Goal: Task Accomplishment & Management: Manage account settings

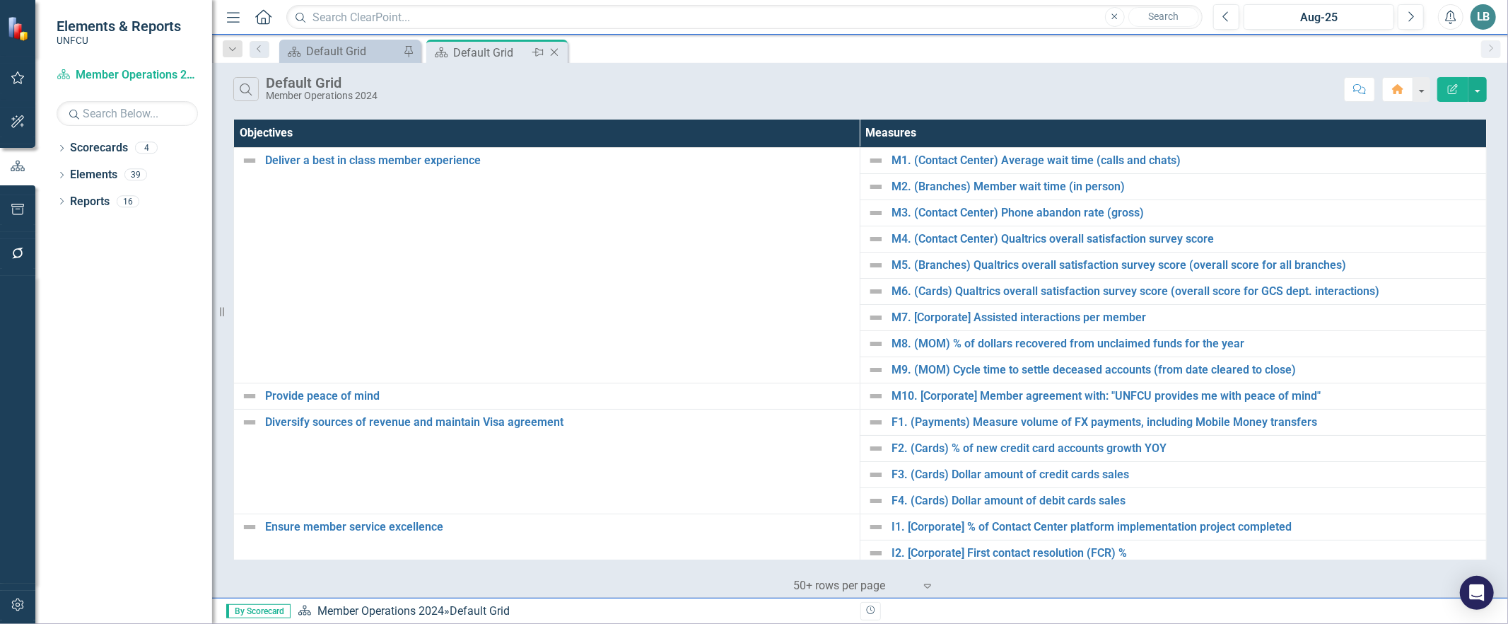
click at [554, 52] on icon at bounding box center [555, 53] width 8 height 8
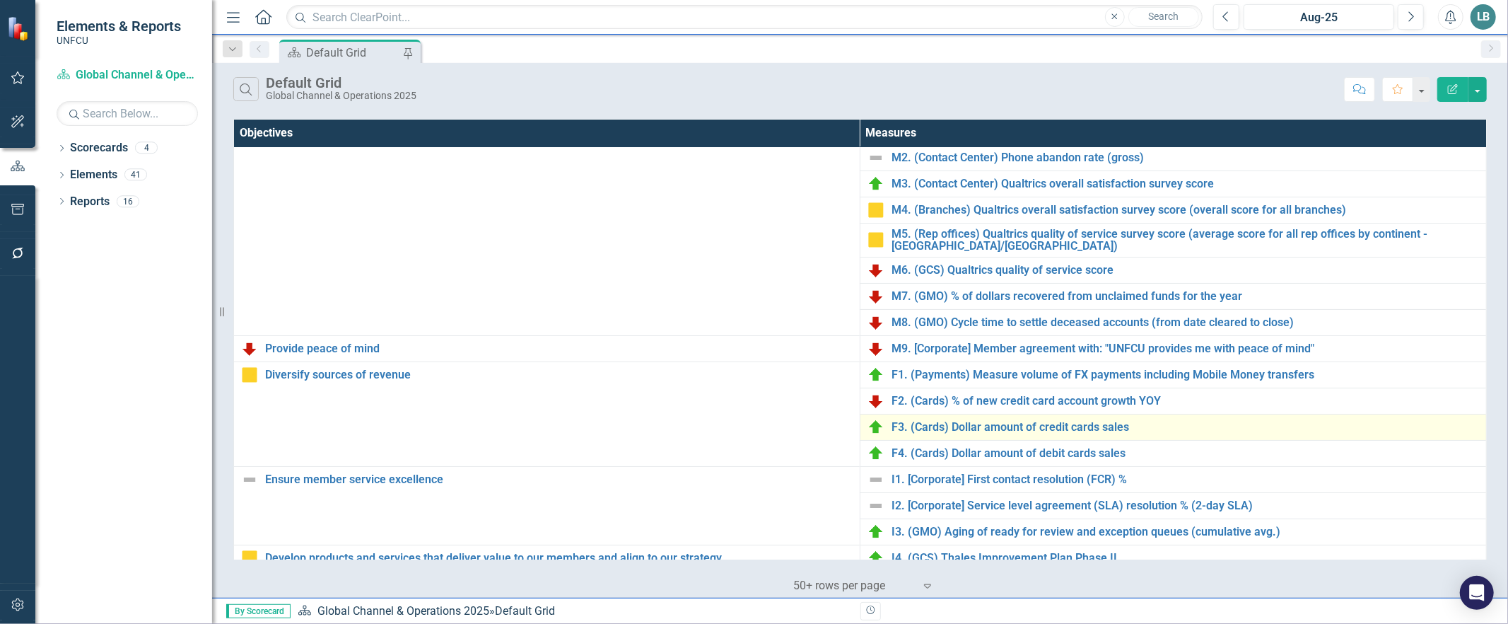
scroll to position [74, 0]
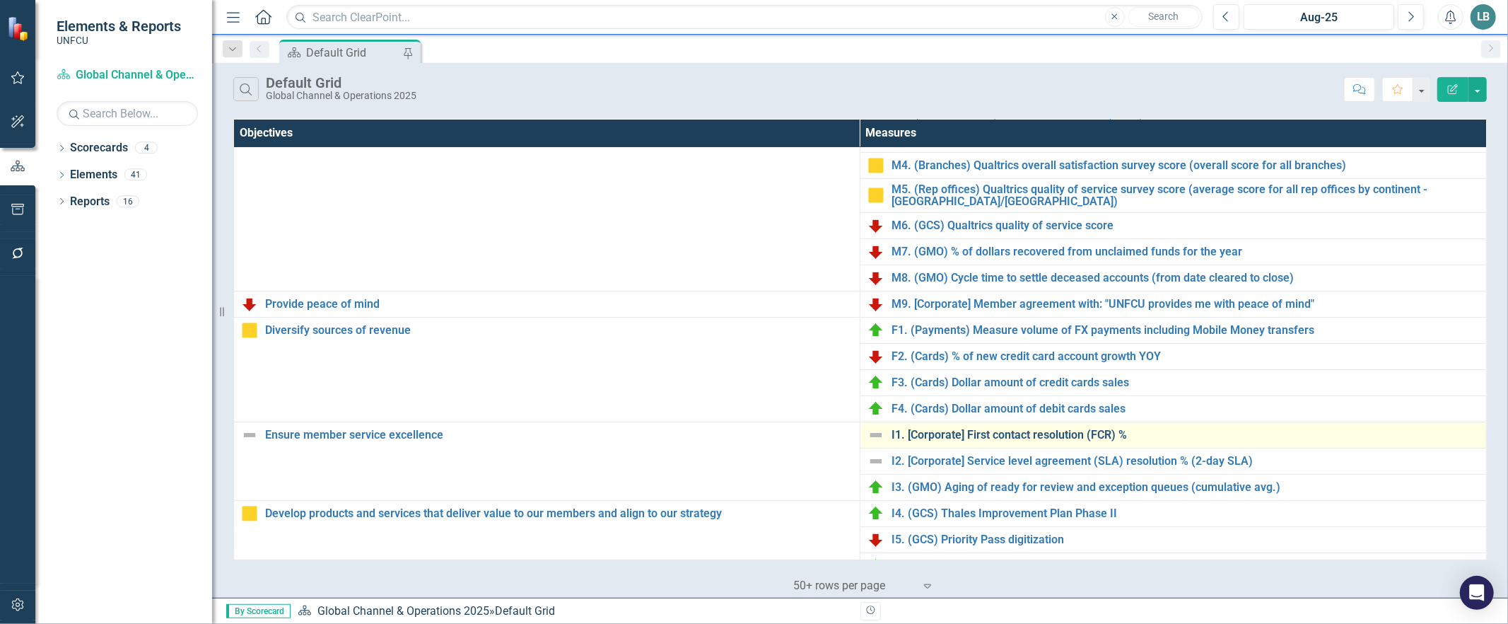
click at [992, 436] on link "I1. [Corporate] First contact resolution (FCR) %" at bounding box center [1186, 435] width 588 height 13
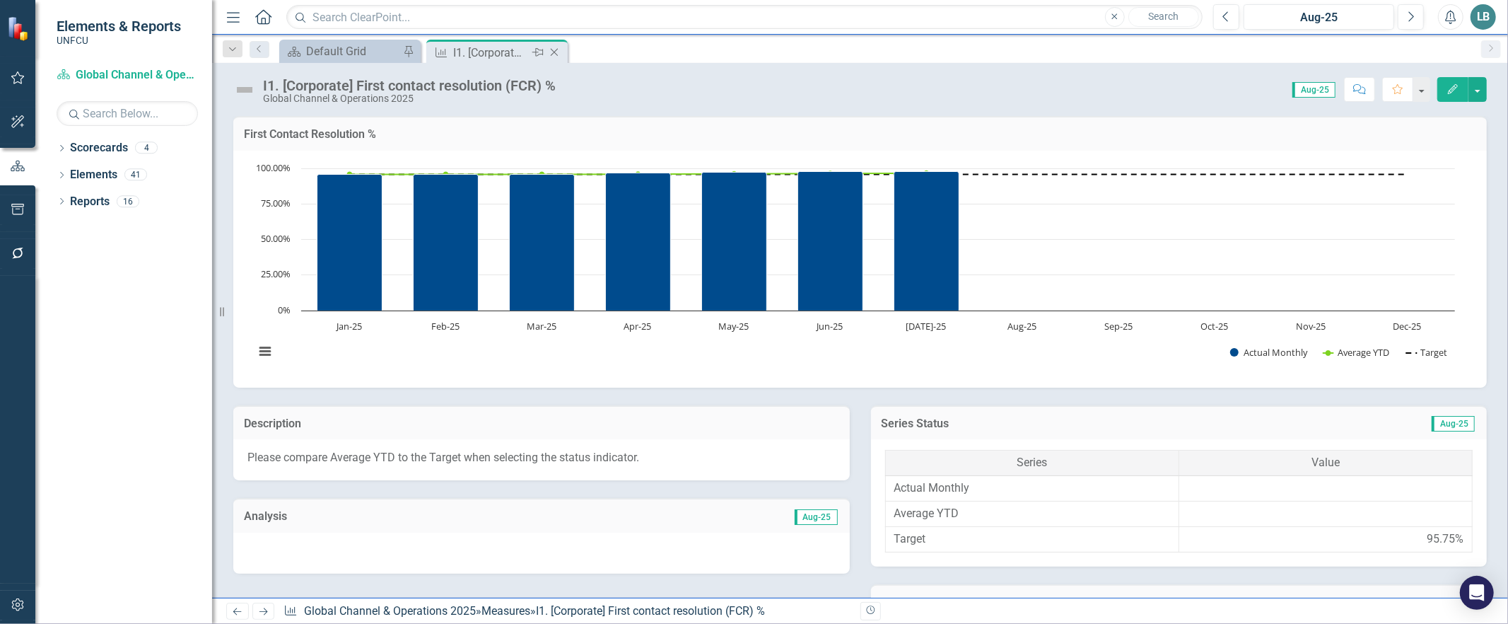
click at [557, 54] on icon "Close" at bounding box center [554, 52] width 14 height 11
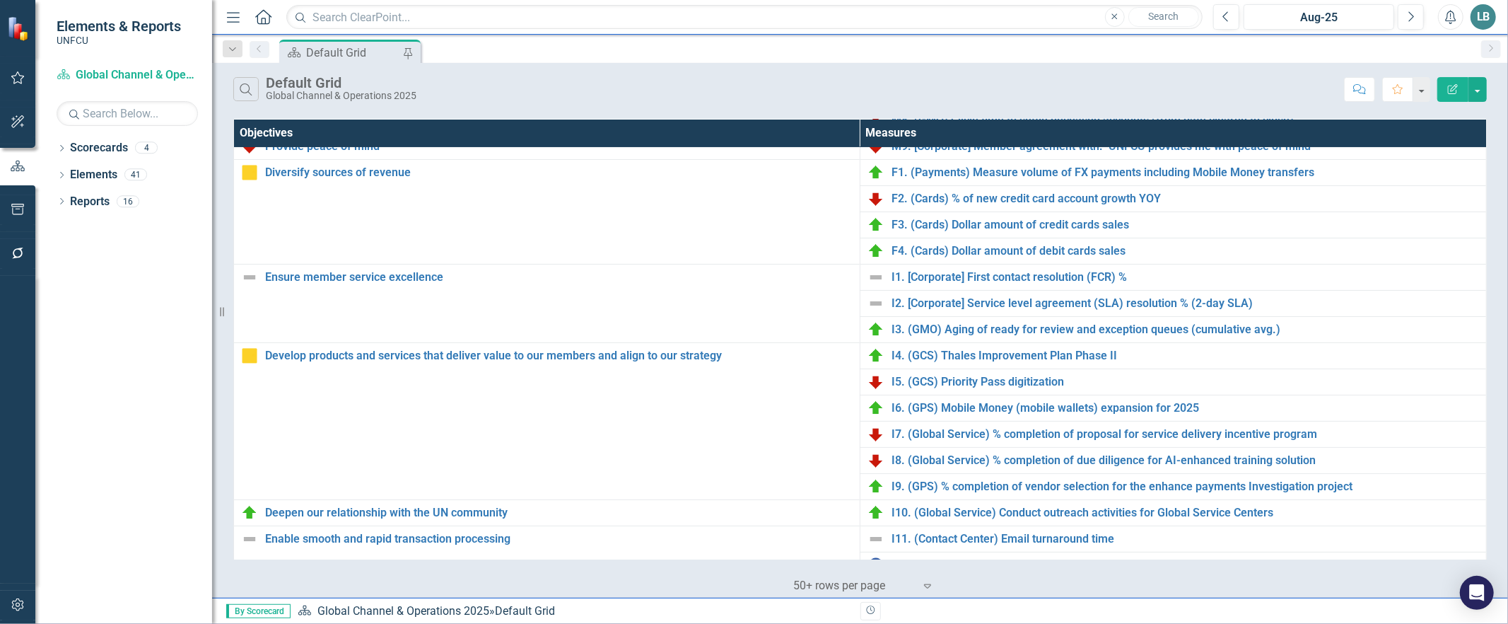
scroll to position [375, 0]
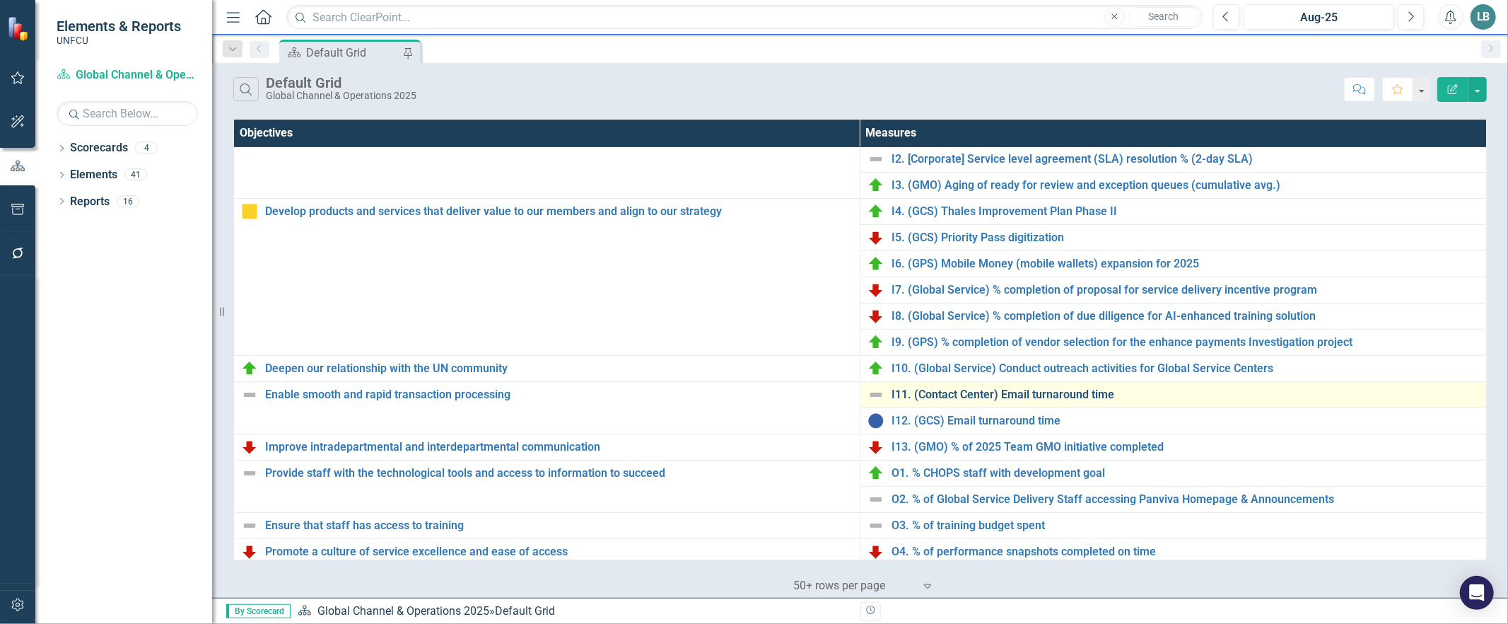
click at [1017, 397] on link "I11. (Contact Center) Email turnaround time" at bounding box center [1186, 394] width 588 height 13
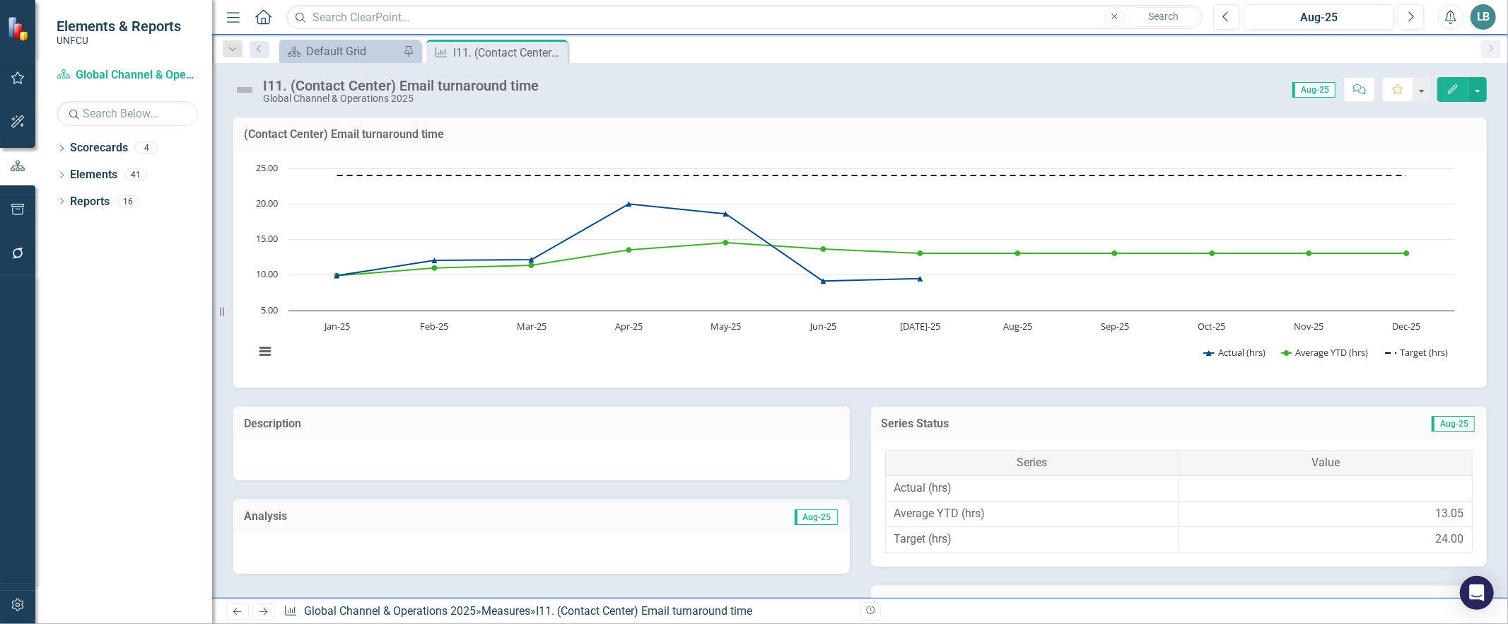
scroll to position [598, 0]
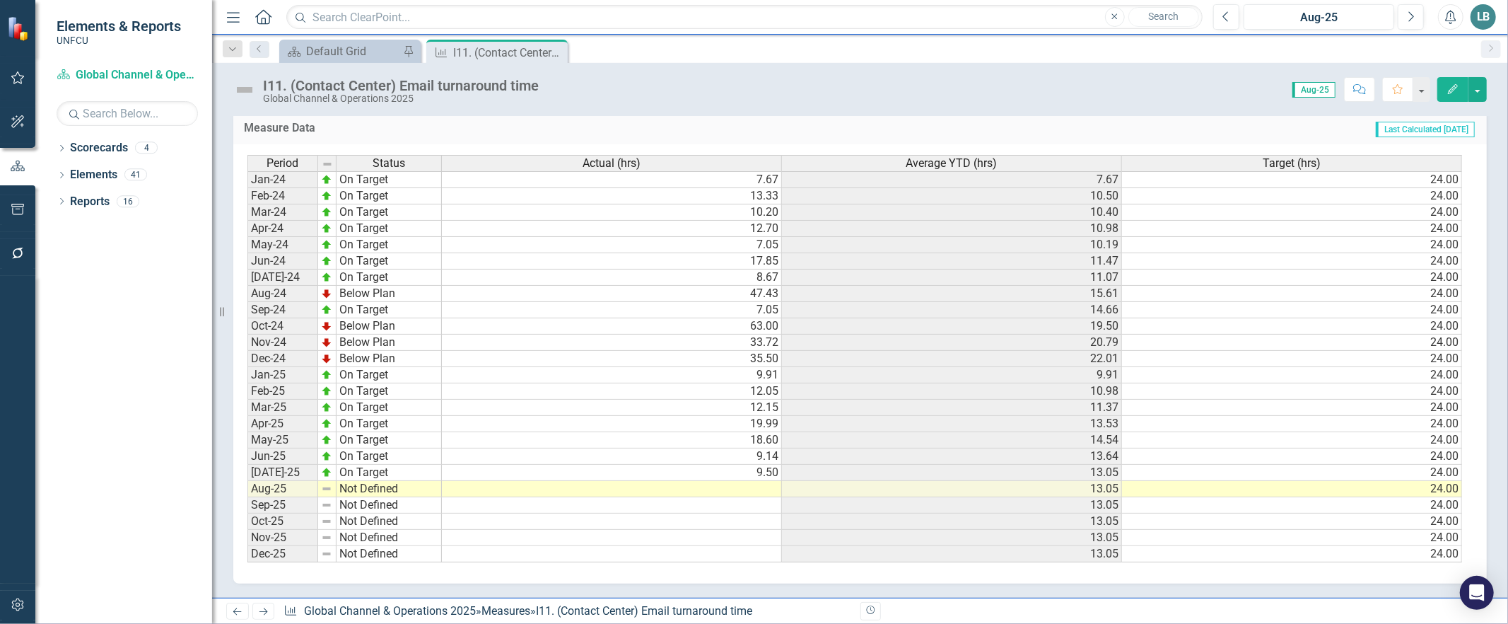
click at [0, 0] on icon "Close" at bounding box center [0, 0] width 0 height 0
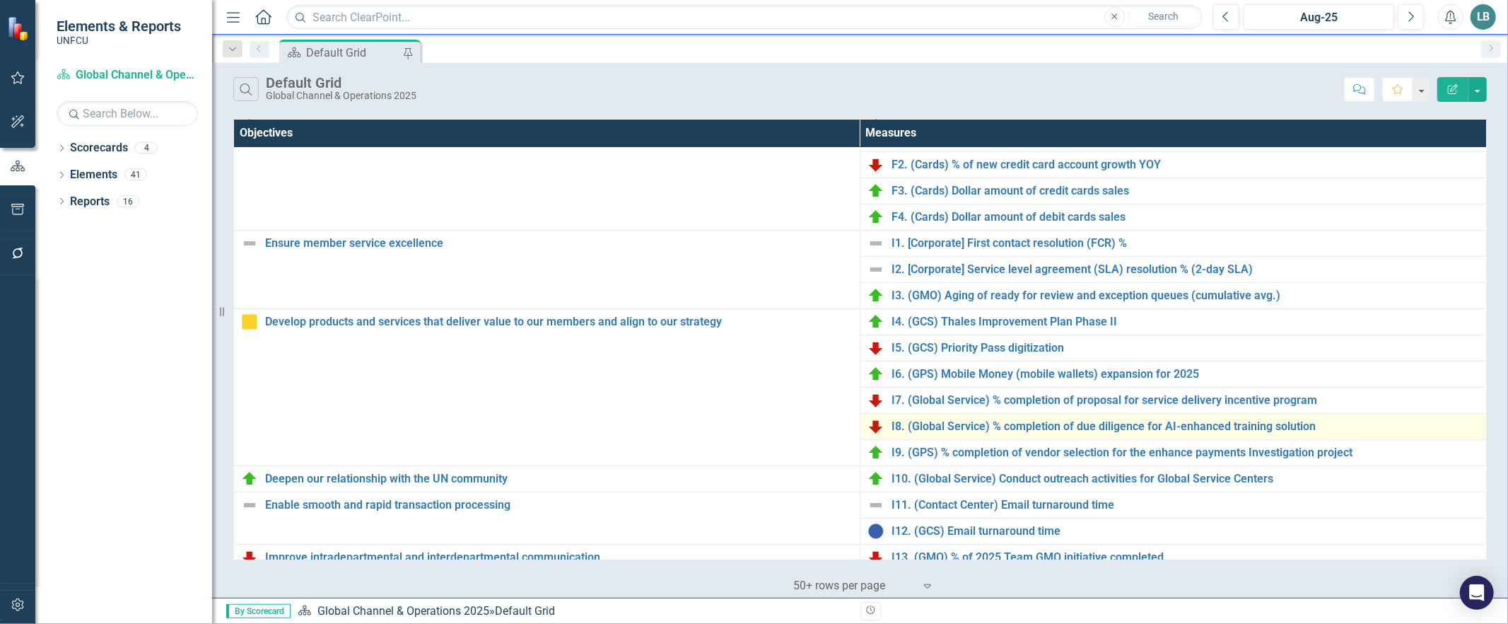
scroll to position [52, 0]
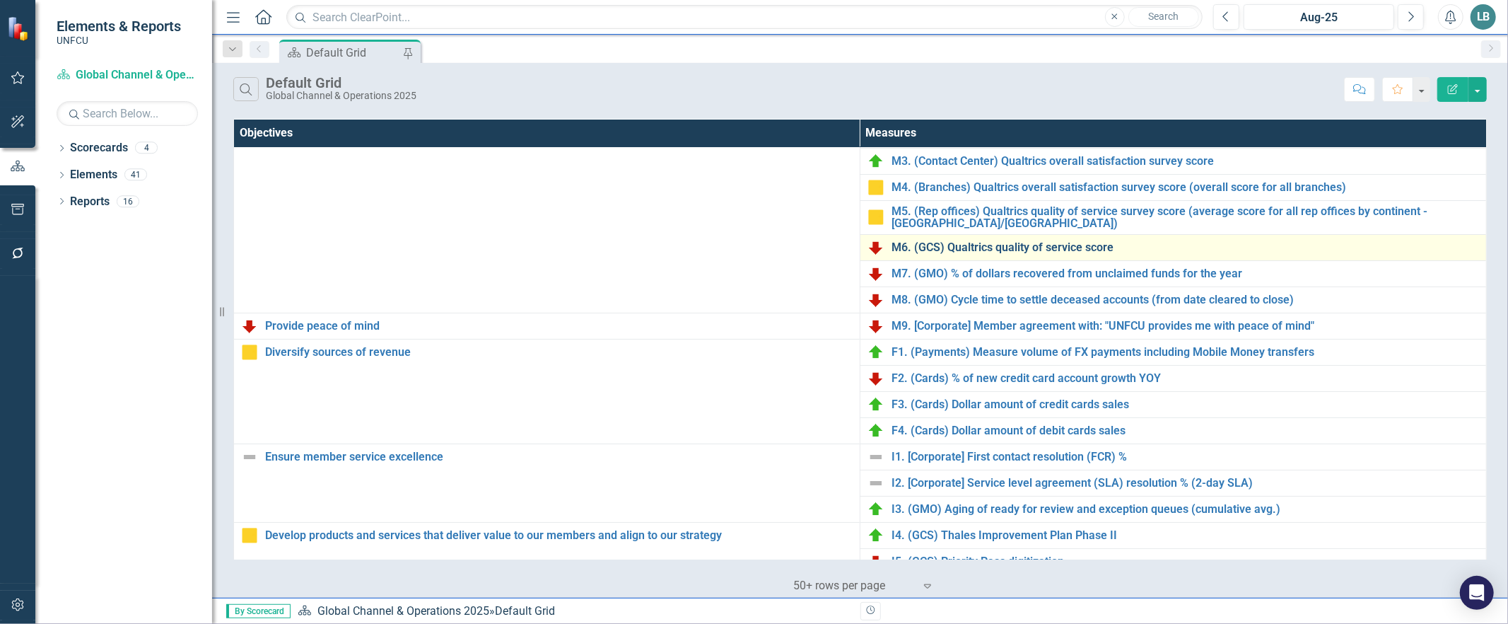
click at [957, 248] on link "M6. (GCS) Qualtrics quality of service score" at bounding box center [1186, 247] width 588 height 13
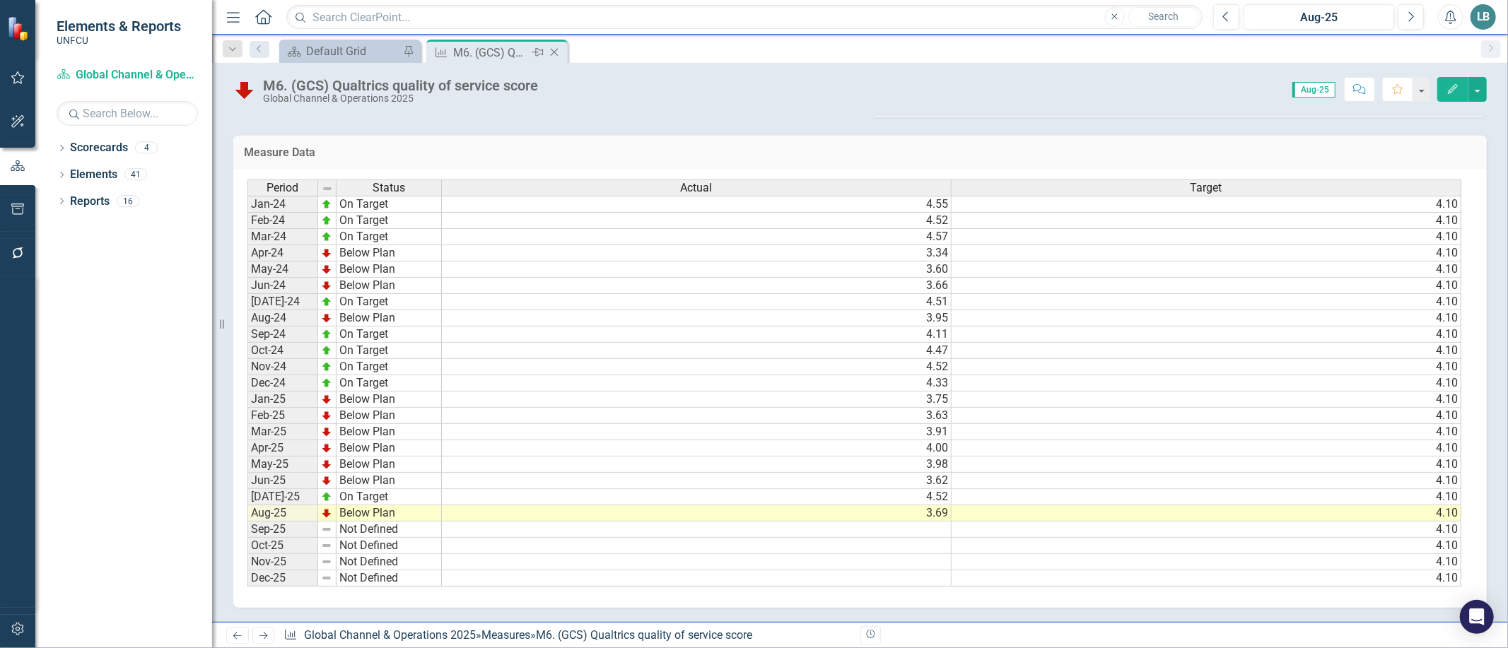
scroll to position [547, 0]
click at [552, 54] on icon at bounding box center [555, 53] width 8 height 8
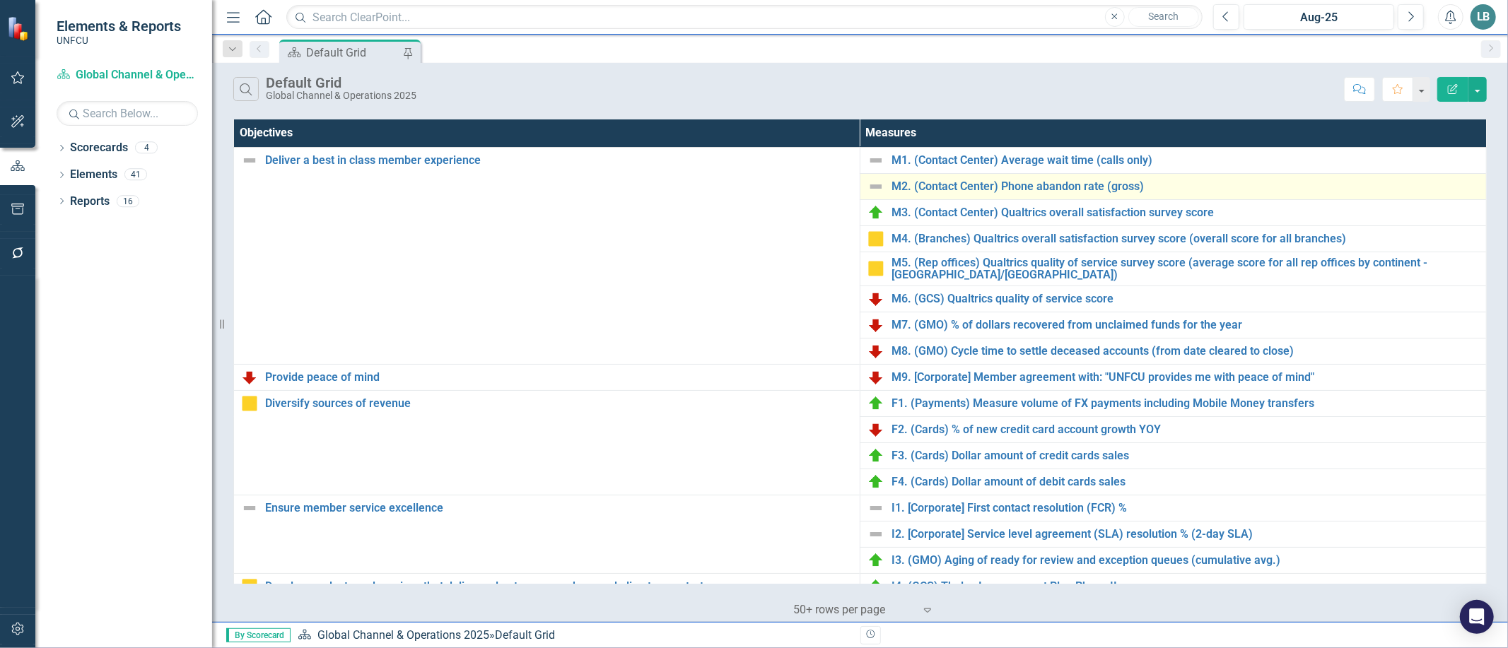
click at [946, 193] on div "M2. (Contact Center) Phone abandon rate (gross)" at bounding box center [1174, 186] width 612 height 17
click at [948, 187] on link "M2. (Contact Center) Phone abandon rate (gross)" at bounding box center [1186, 186] width 588 height 13
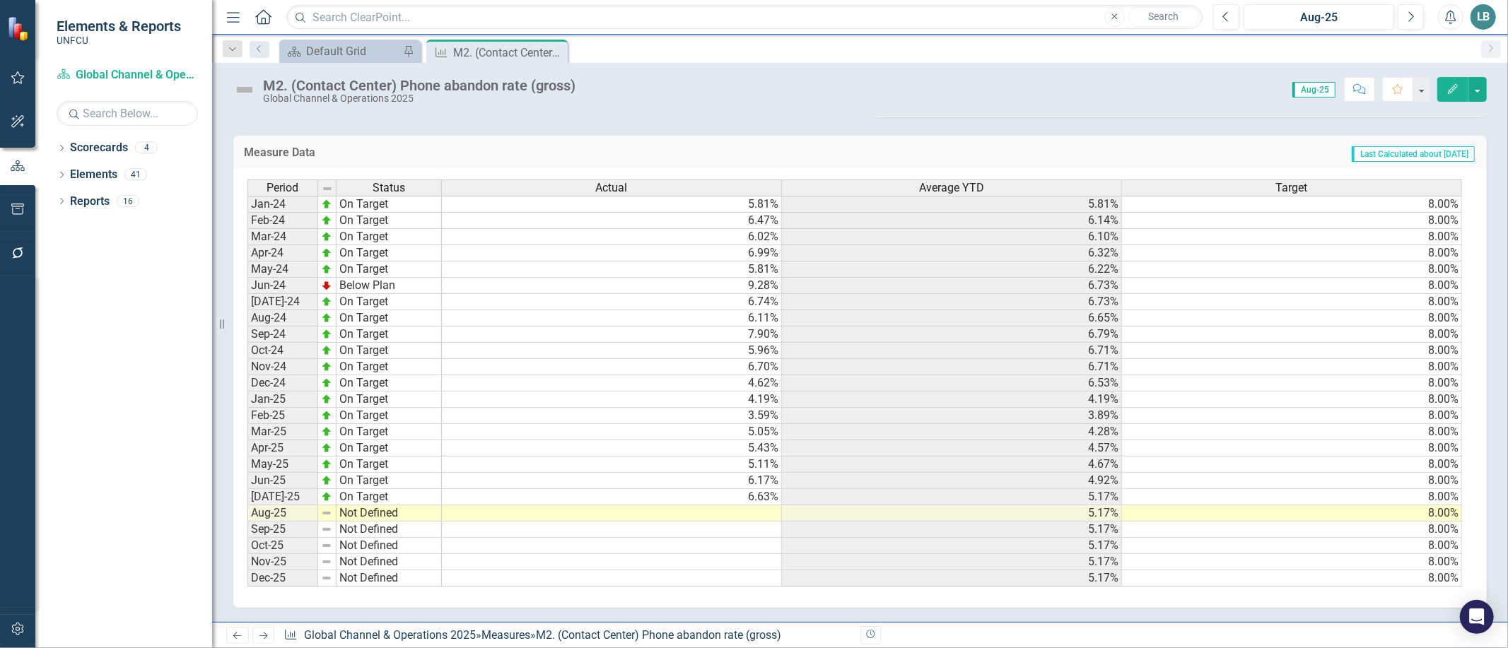
scroll to position [573, 0]
click at [696, 506] on td at bounding box center [612, 514] width 340 height 16
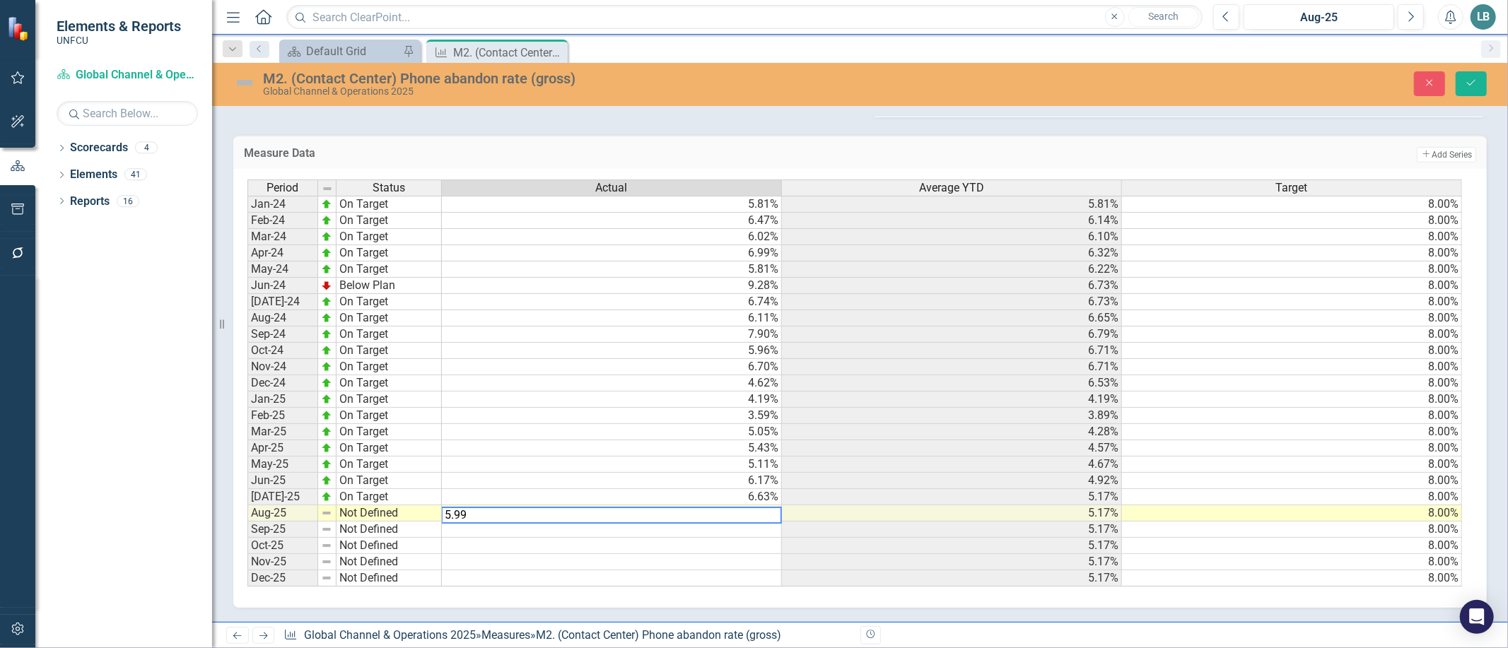
type textarea "5.99"
click at [248, 561] on div "Period Status Actual Average YTD Target Jan-24 On Target 5.81% 5.81% 8.00% Feb-…" at bounding box center [248, 383] width 0 height 407
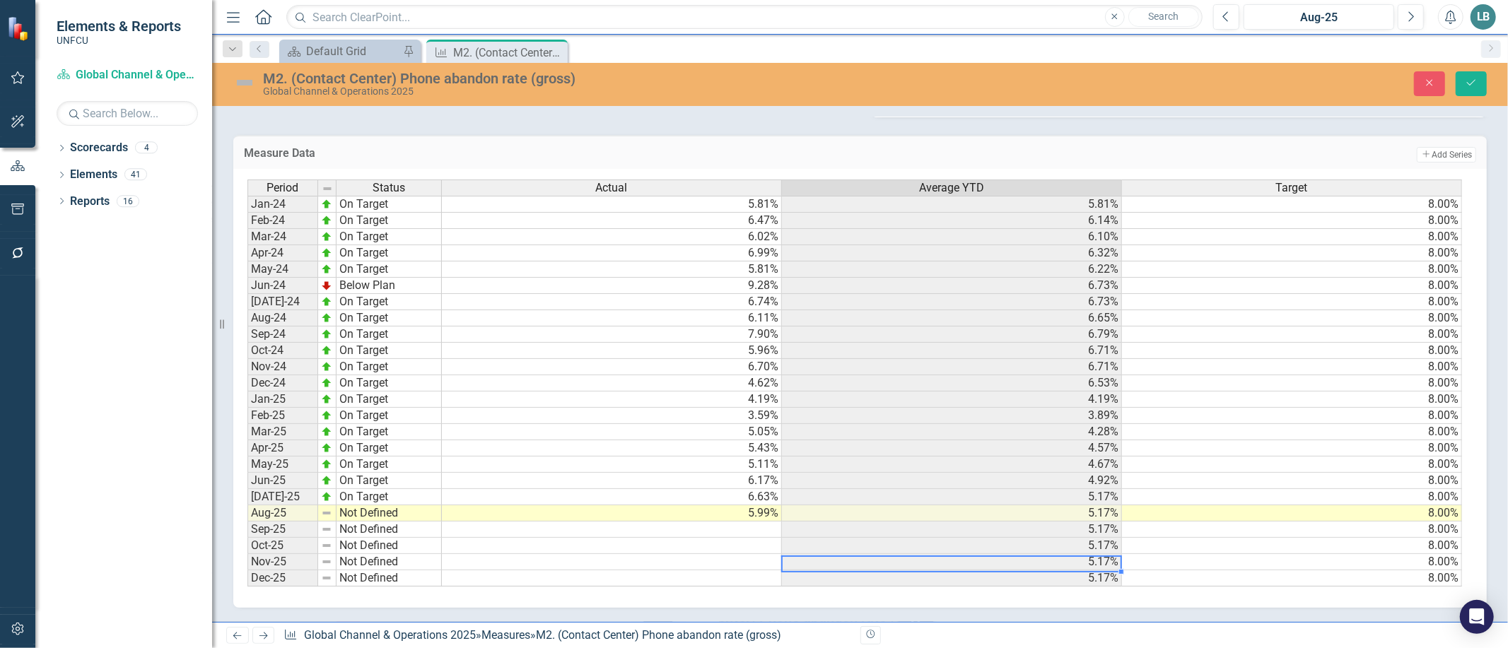
scroll to position [0, 10]
click at [391, 506] on td "Not Defined" at bounding box center [389, 514] width 105 height 16
click at [390, 506] on td "Not Defined" at bounding box center [389, 514] width 105 height 16
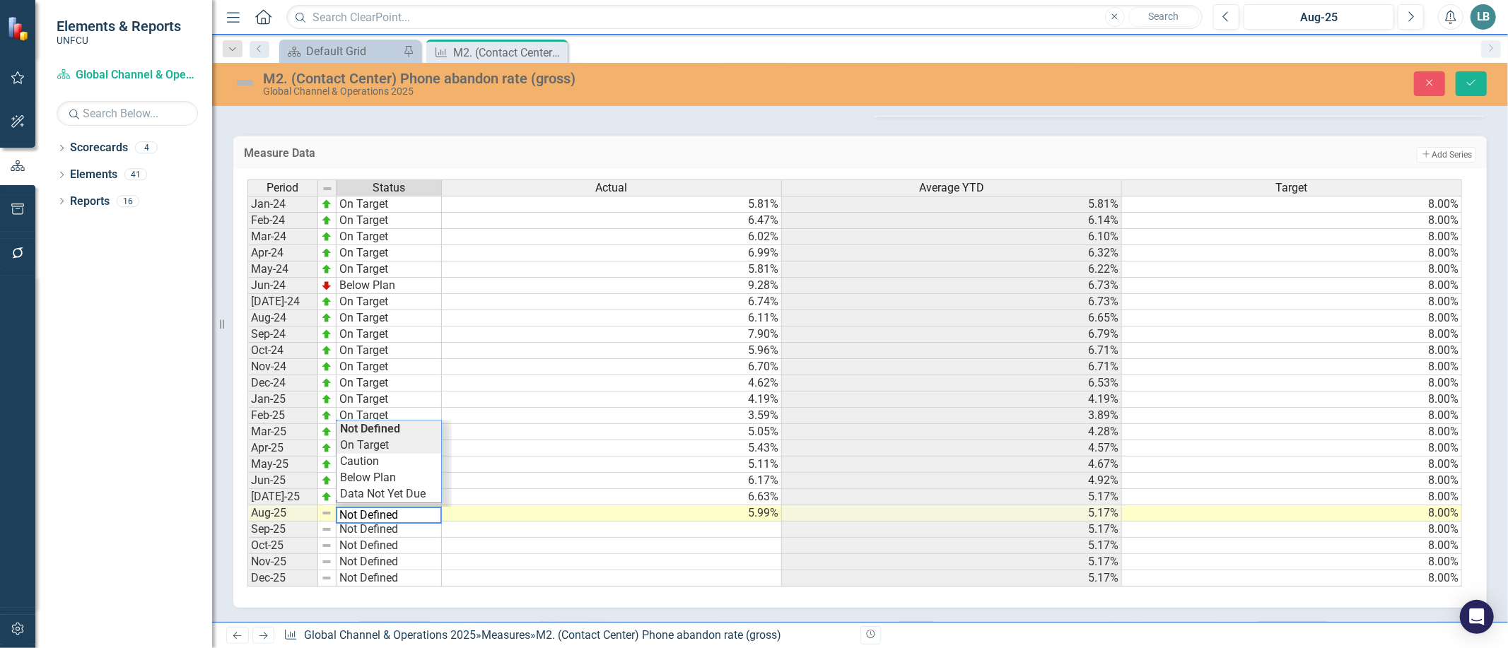
type textarea "On Target"
click at [386, 442] on div "Period Status Actual Average YTD Target Jan-24 On Target 5.81% 5.81% 8.00% Feb-…" at bounding box center [855, 384] width 1215 height 408
click at [1464, 81] on button "Save" at bounding box center [1471, 83] width 31 height 25
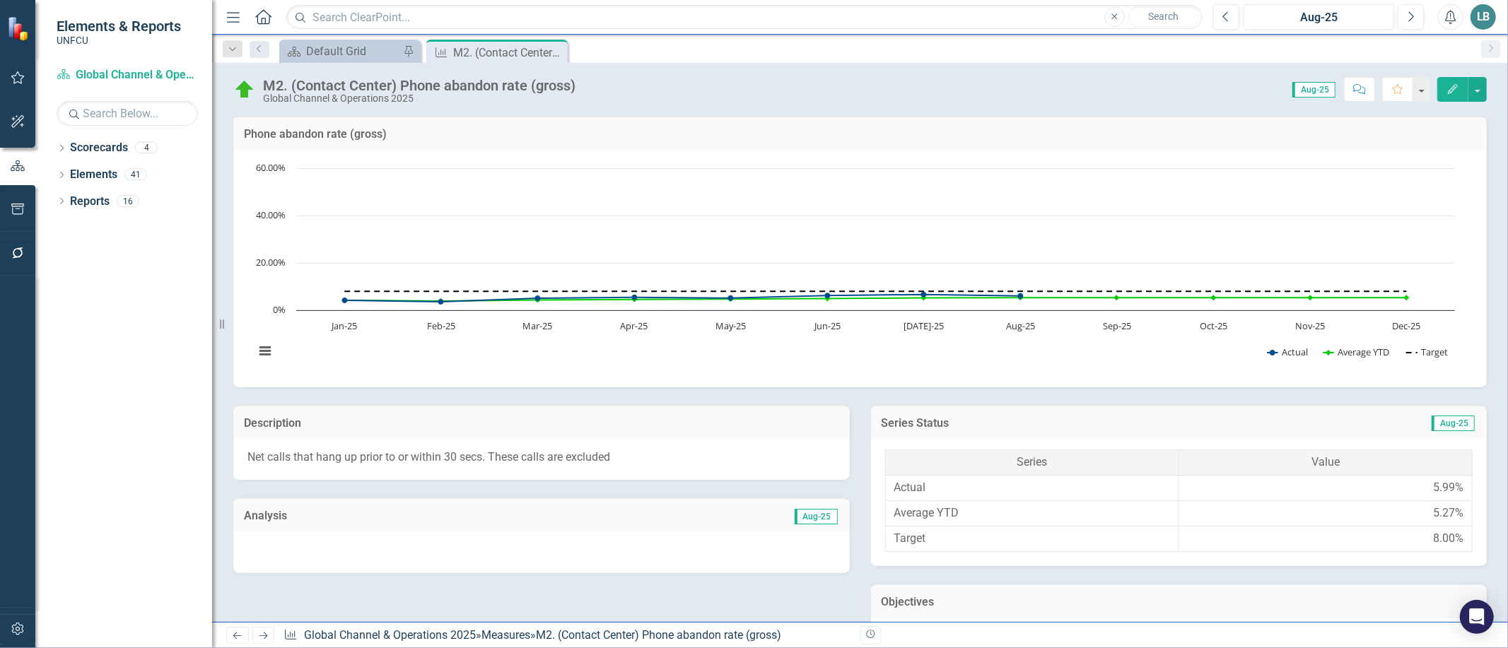
scroll to position [573, 0]
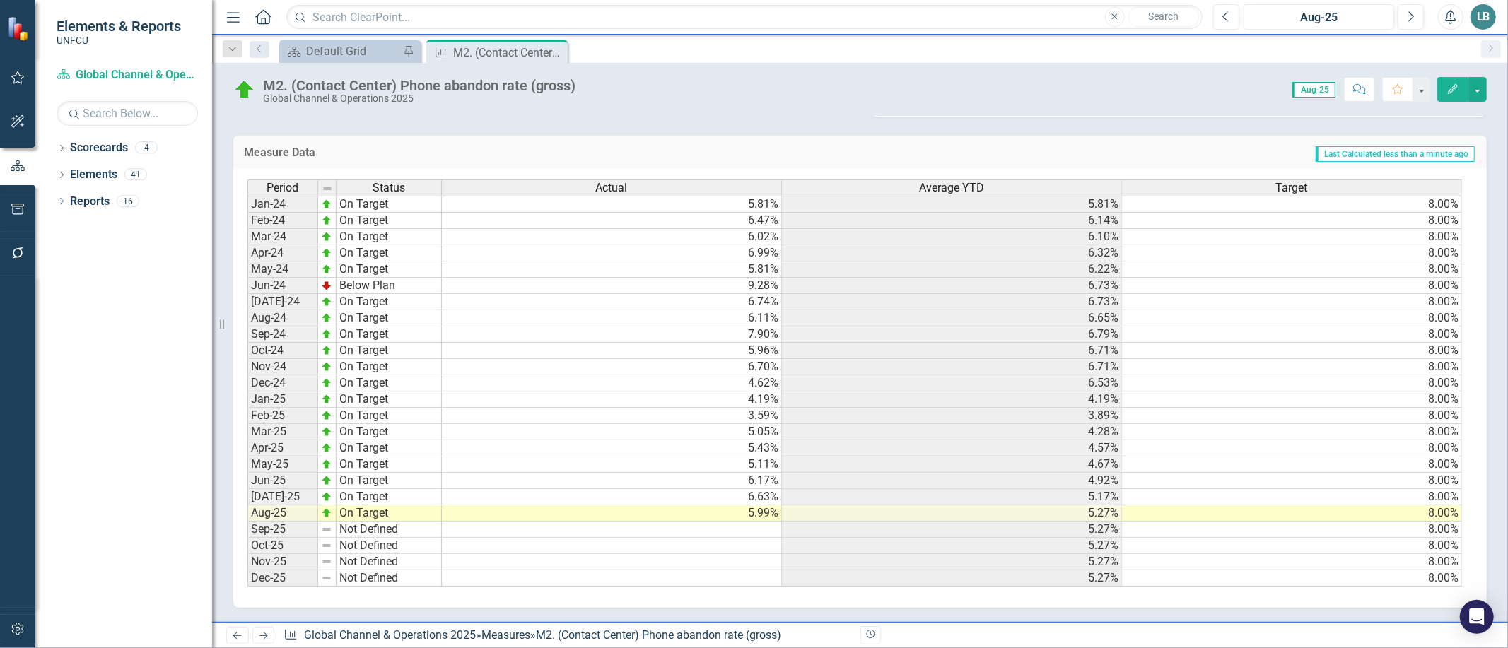
drag, startPoint x: 553, startPoint y: 52, endPoint x: 563, endPoint y: 60, distance: 12.6
click at [0, 0] on icon "Close" at bounding box center [0, 0] width 0 height 0
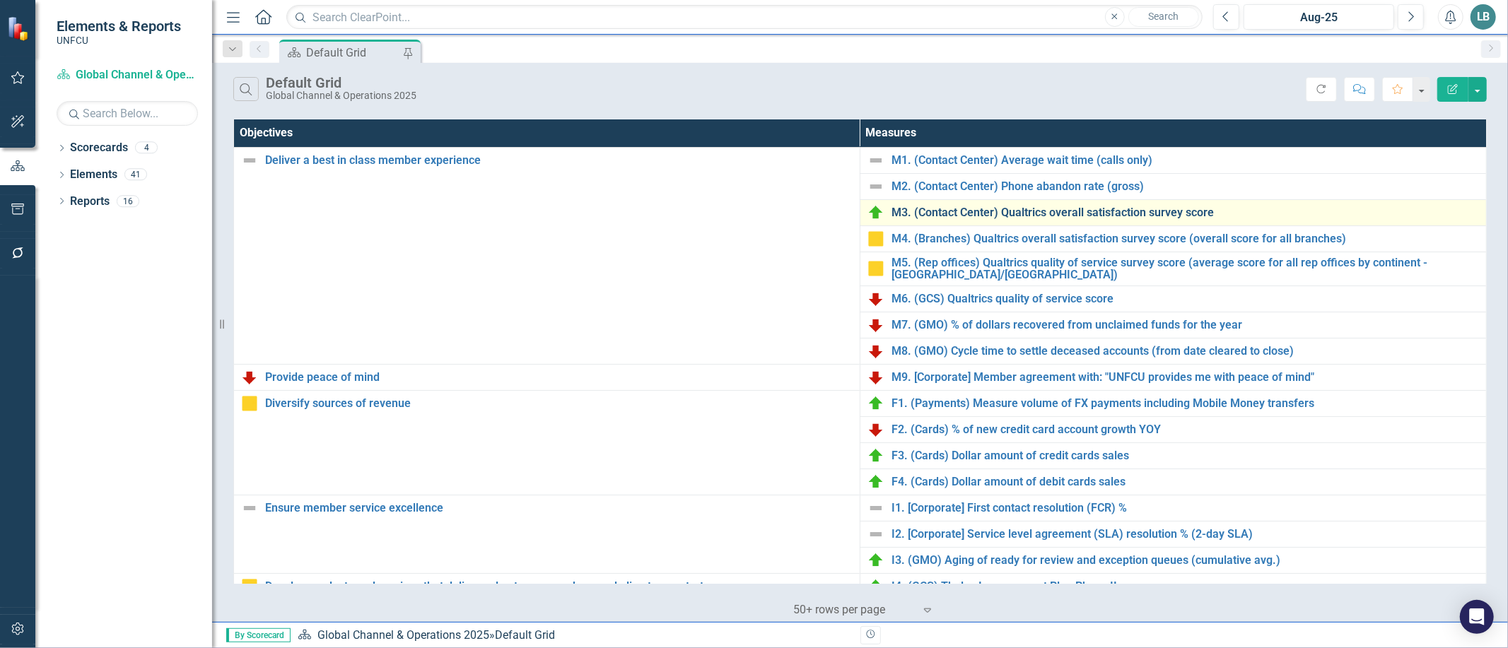
click at [1069, 213] on link "M3. (Contact Center) Qualtrics overall satisfaction survey score" at bounding box center [1186, 212] width 588 height 13
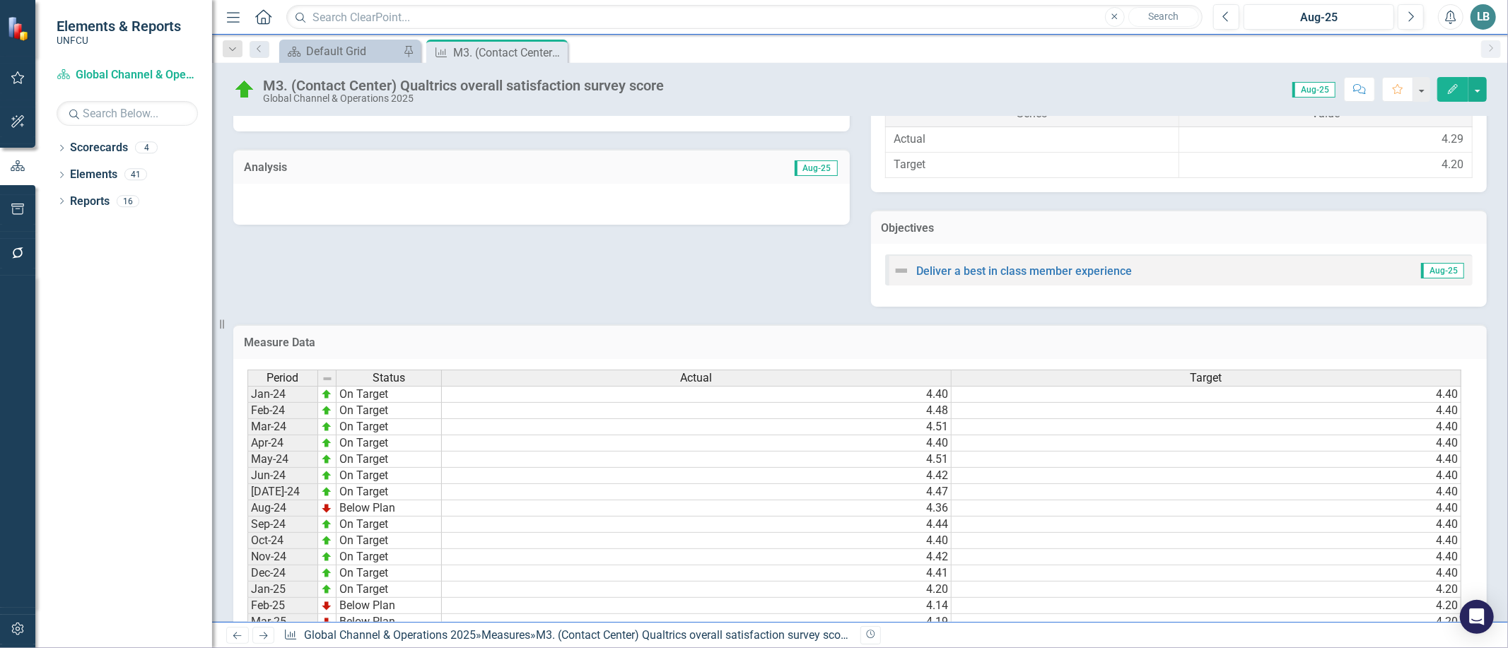
scroll to position [547, 0]
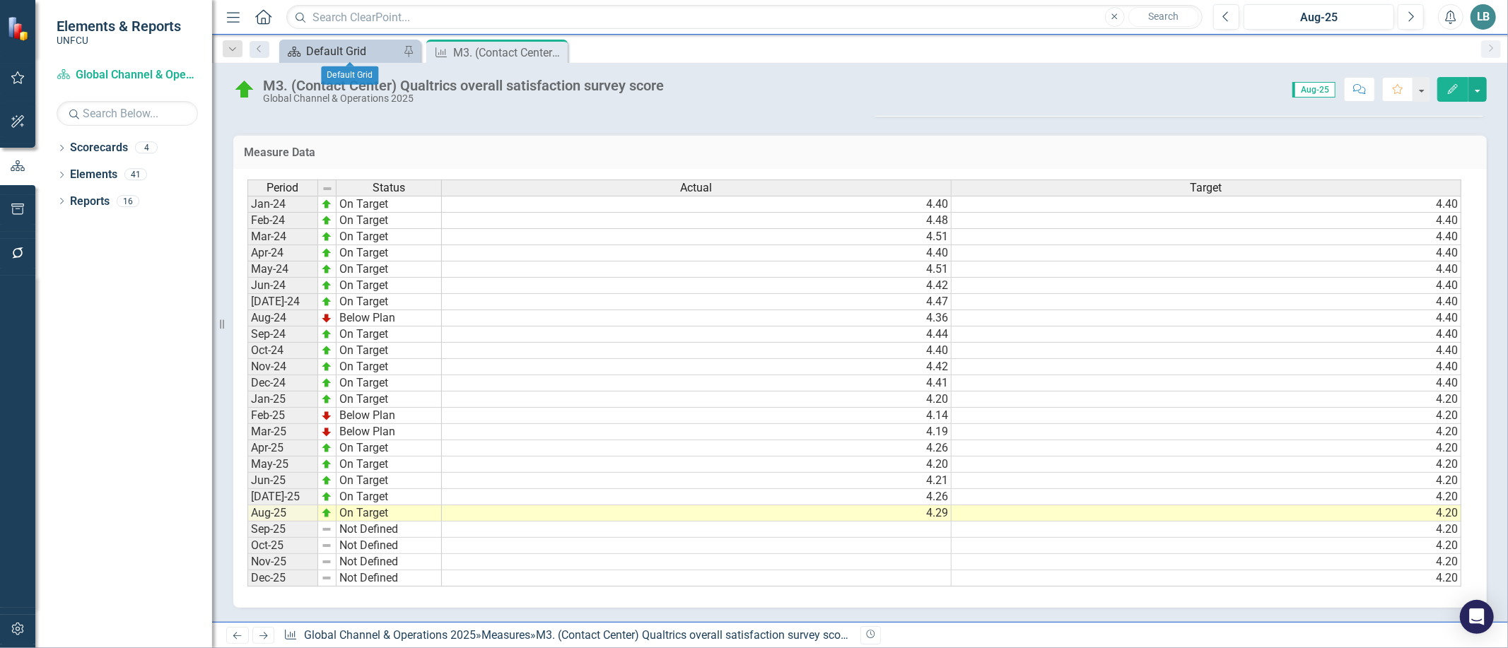
click at [375, 51] on div "Default Grid" at bounding box center [352, 51] width 93 height 18
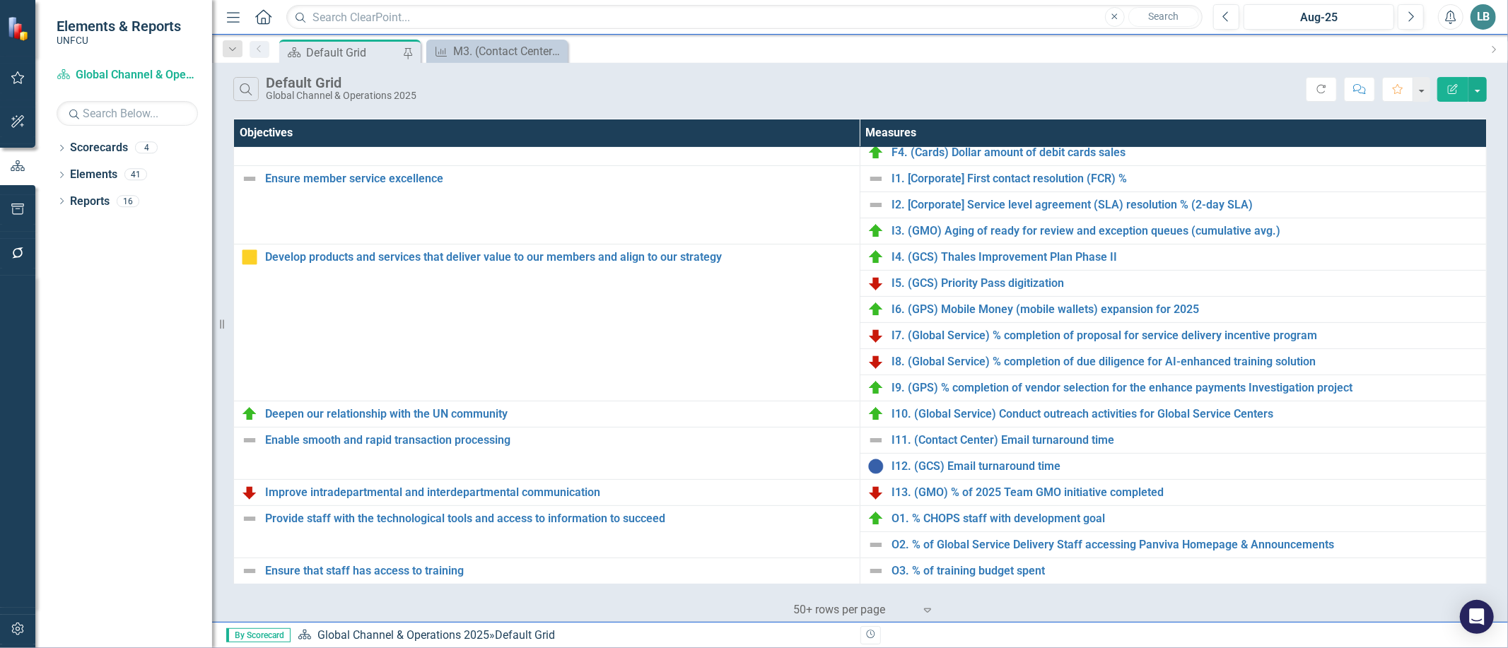
scroll to position [358, 0]
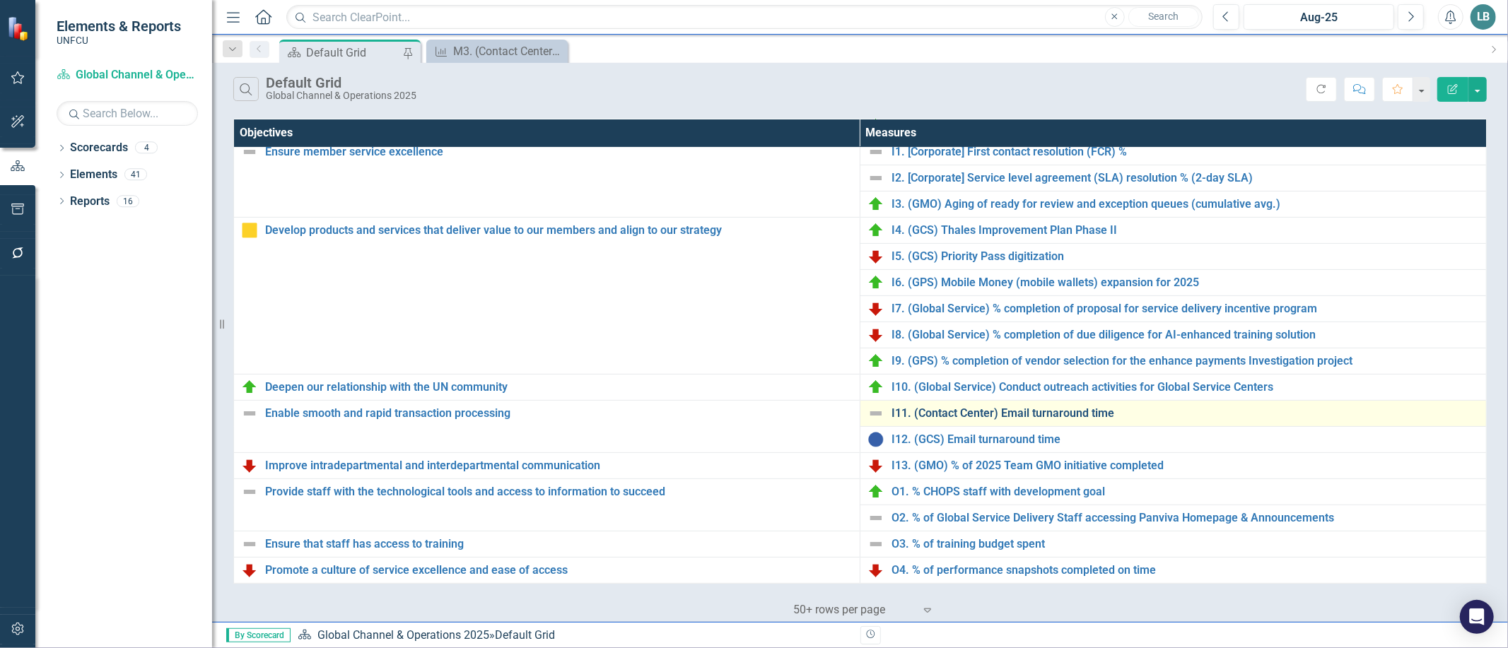
click at [1051, 412] on link "I11. (Contact Center) Email turnaround time" at bounding box center [1186, 413] width 588 height 13
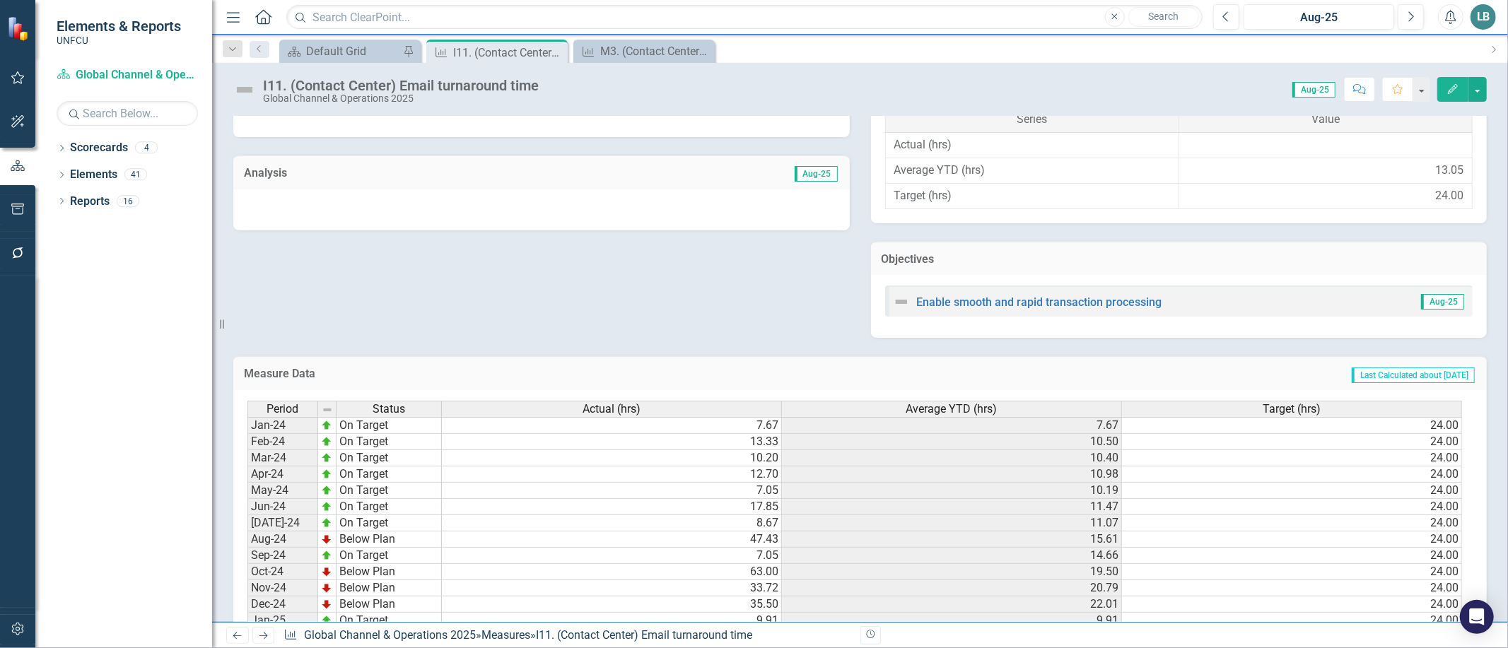
scroll to position [573, 0]
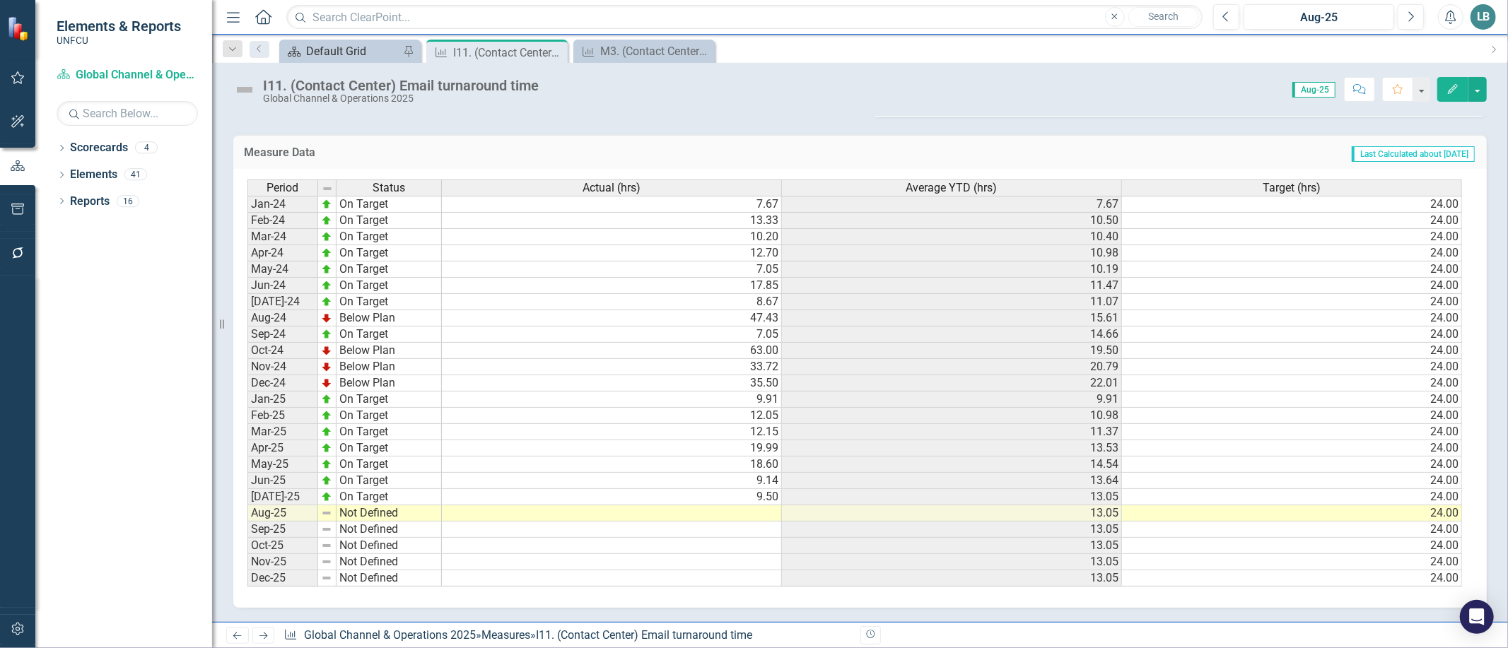
click at [352, 51] on div "Default Grid" at bounding box center [352, 51] width 93 height 18
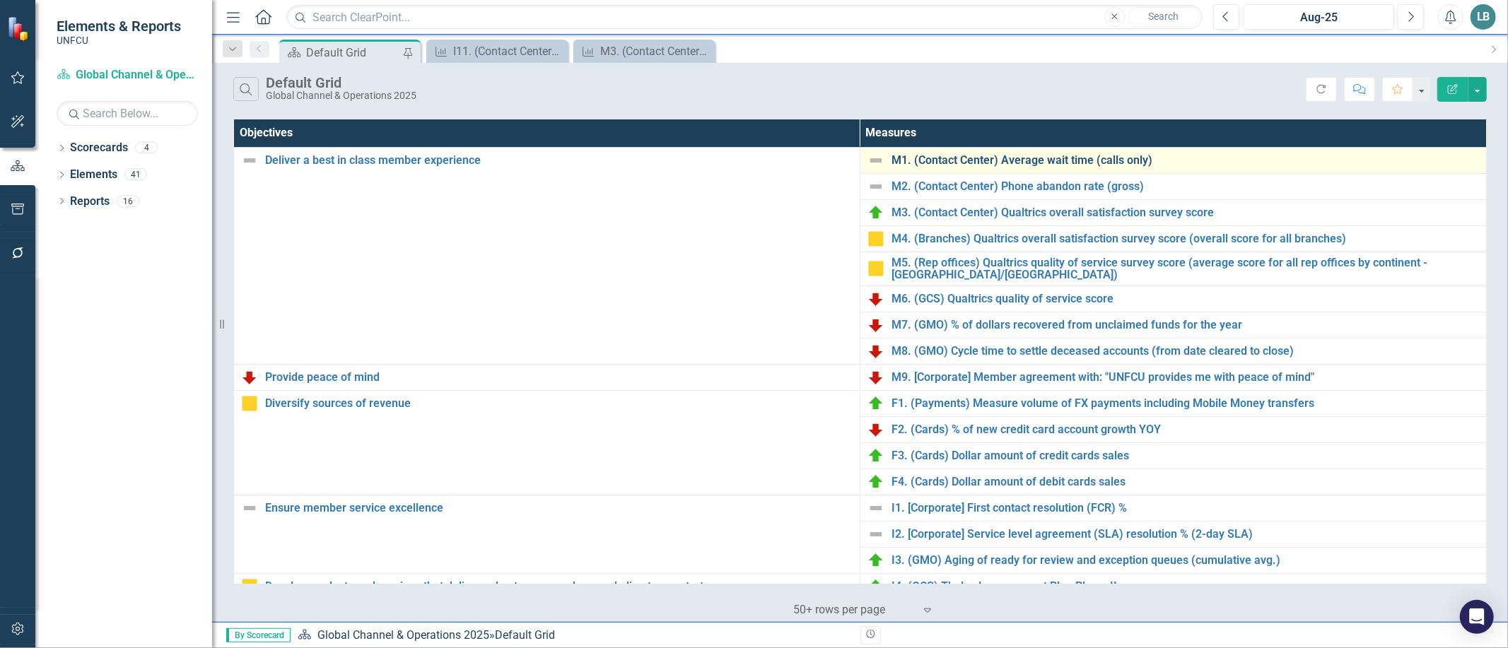
click at [1065, 161] on link "M1. (Contact Center) Average wait time (calls only)" at bounding box center [1186, 160] width 588 height 13
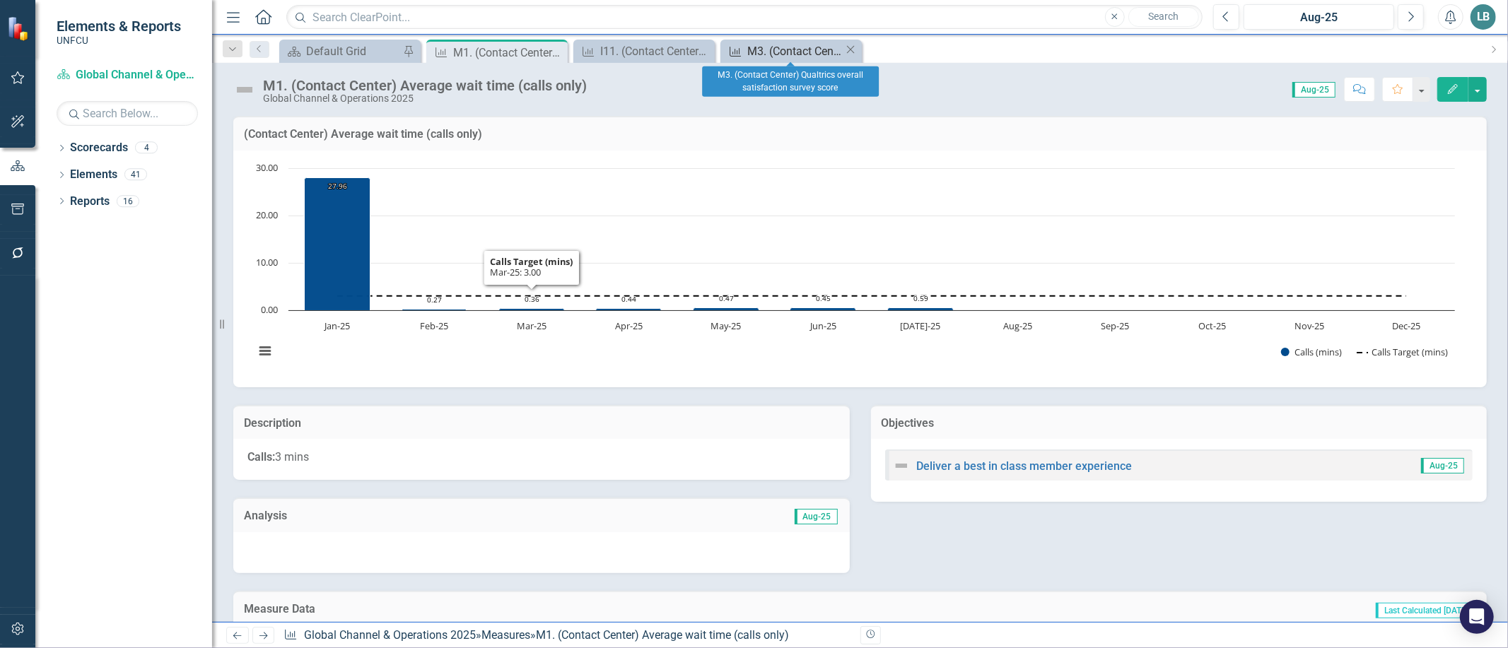
click at [780, 50] on div "M3. (Contact Center) Qualtrics overall satisfaction survey score" at bounding box center [795, 51] width 97 height 18
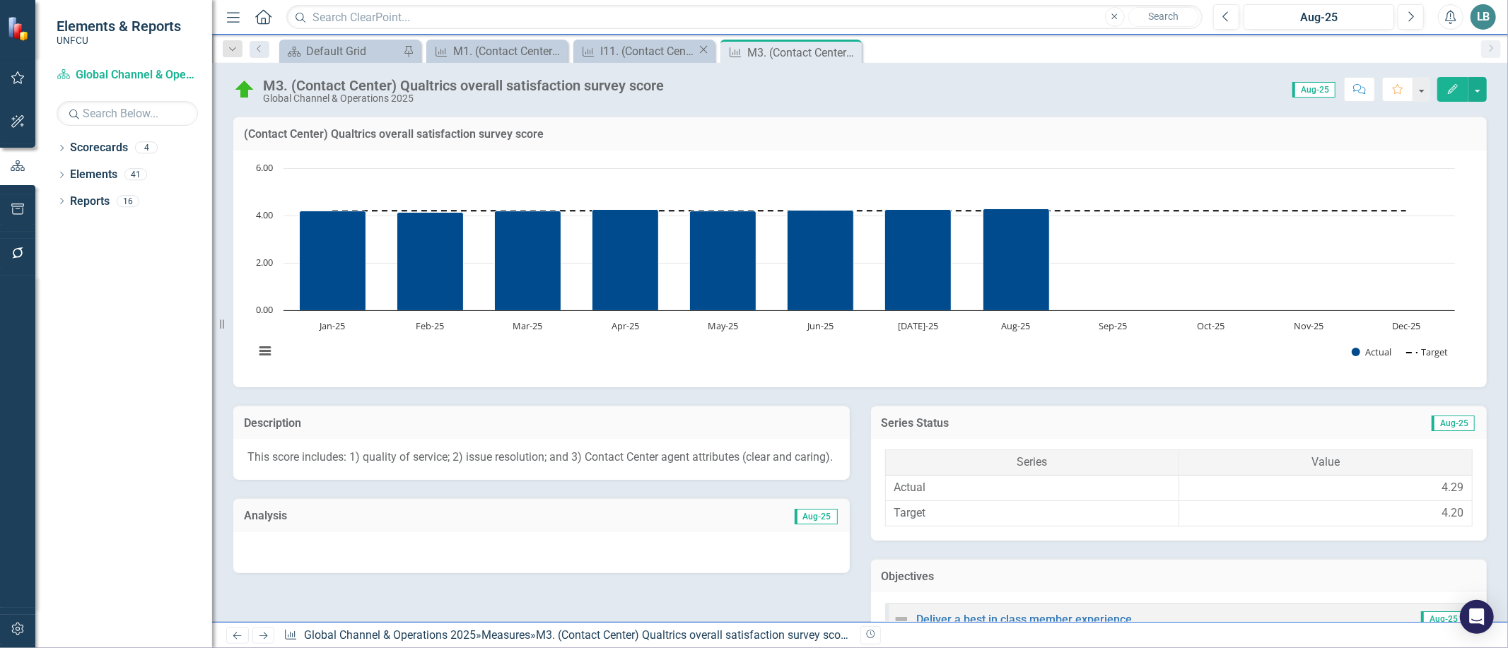
click at [638, 60] on div "Measure I11. (Contact Center) Email turnaround time Close" at bounding box center [643, 51] width 141 height 23
click at [638, 50] on div "I11. (Contact Center) Email turnaround time" at bounding box center [648, 51] width 97 height 18
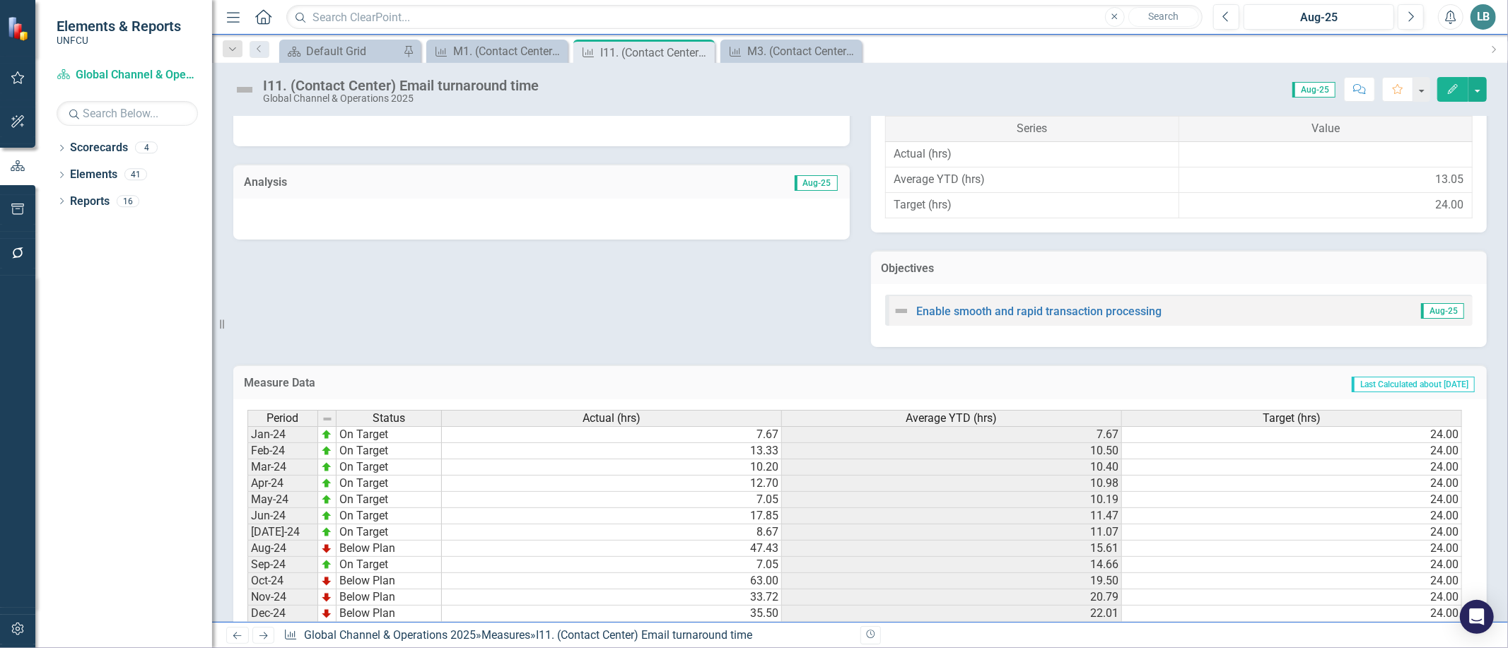
scroll to position [573, 0]
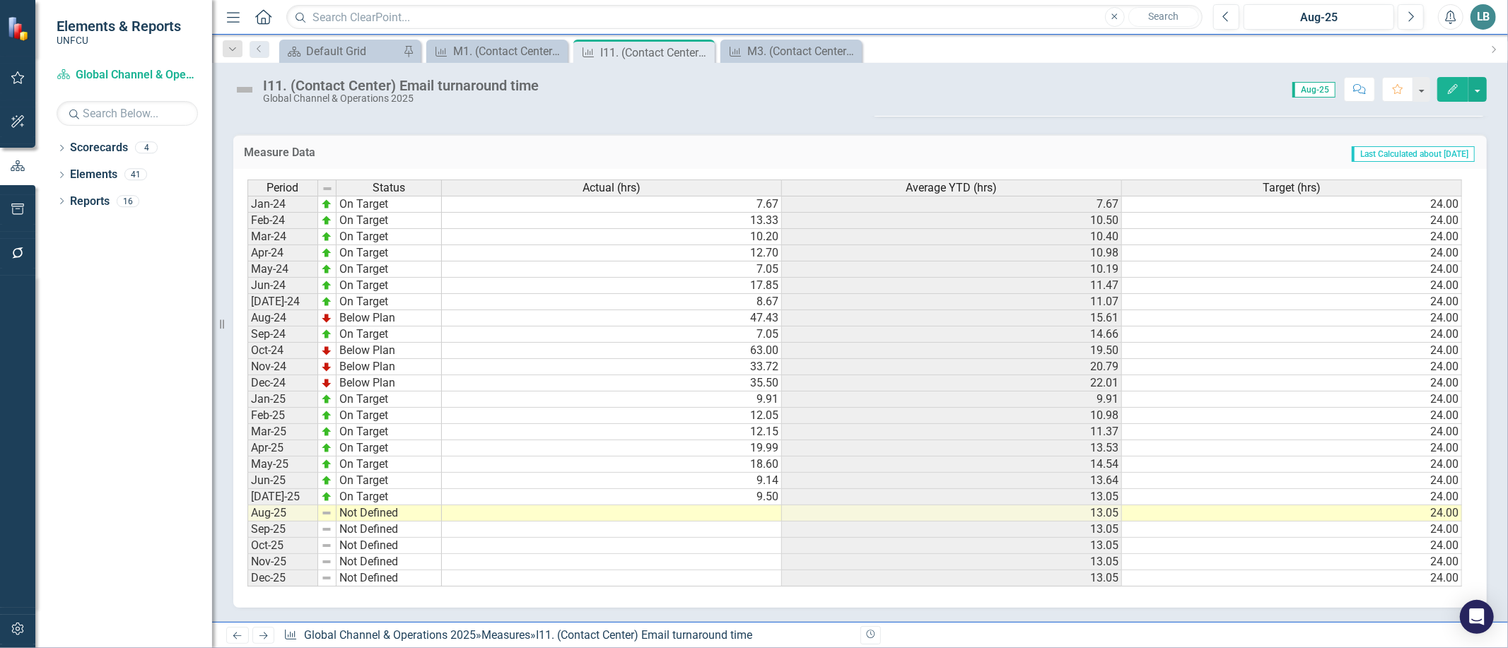
click at [248, 513] on div "Period Status Actual (hrs) Average YTD (hrs) Target (hrs) Jan-24 On Target 7.67…" at bounding box center [248, 383] width 0 height 407
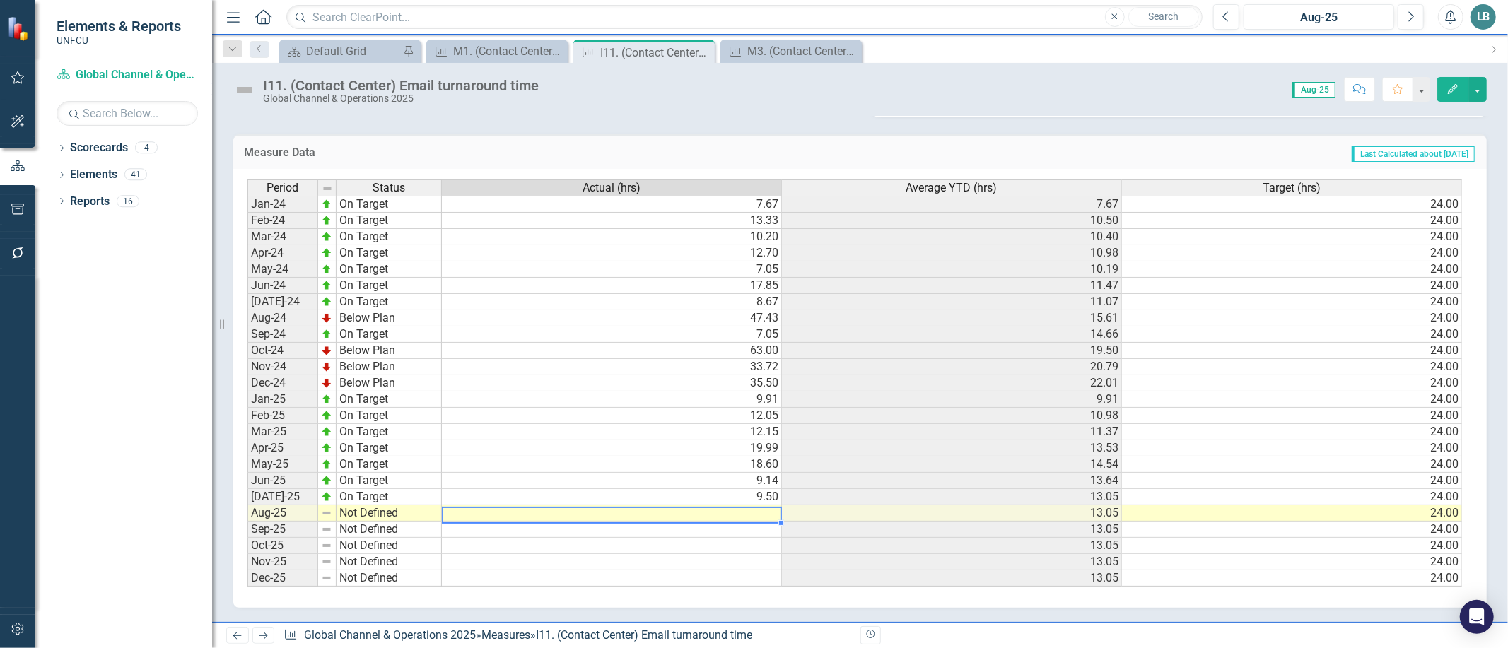
click at [705, 508] on td at bounding box center [612, 514] width 340 height 16
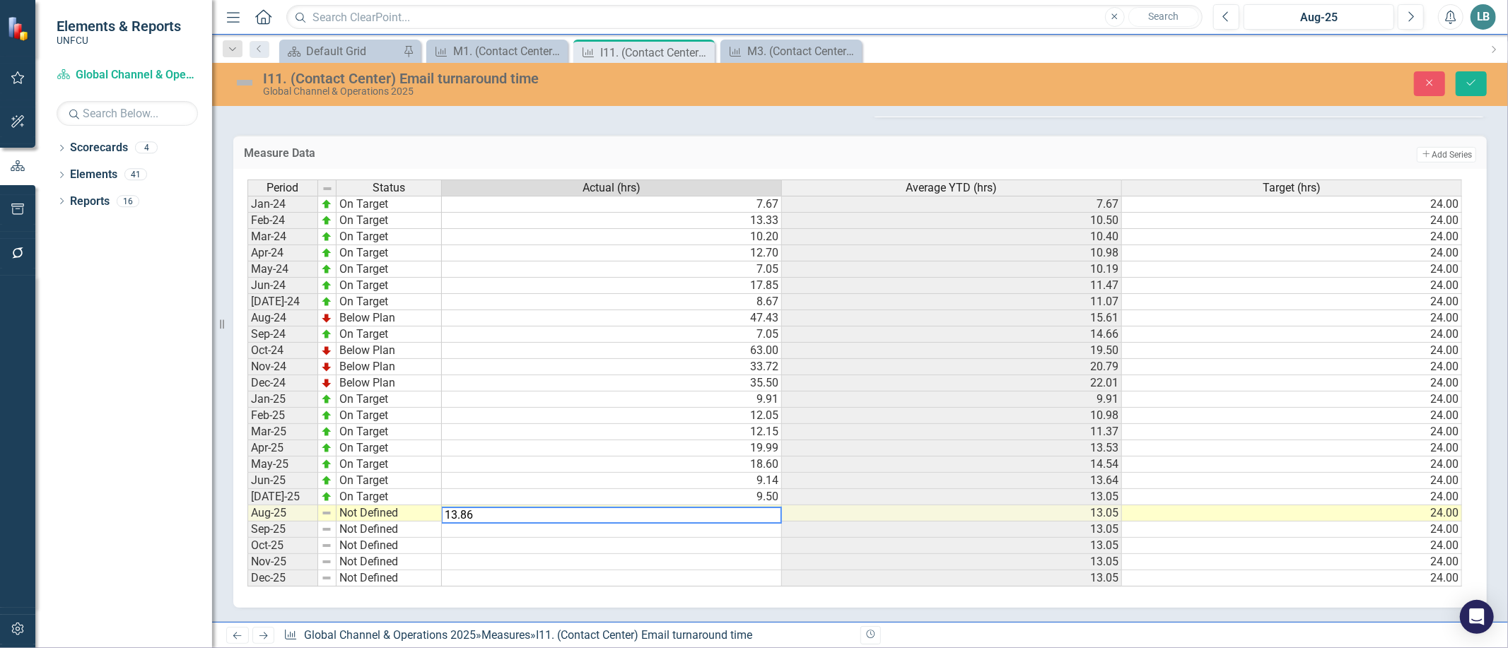
type textarea "13.86"
click at [396, 506] on td "Not Defined" at bounding box center [389, 514] width 105 height 16
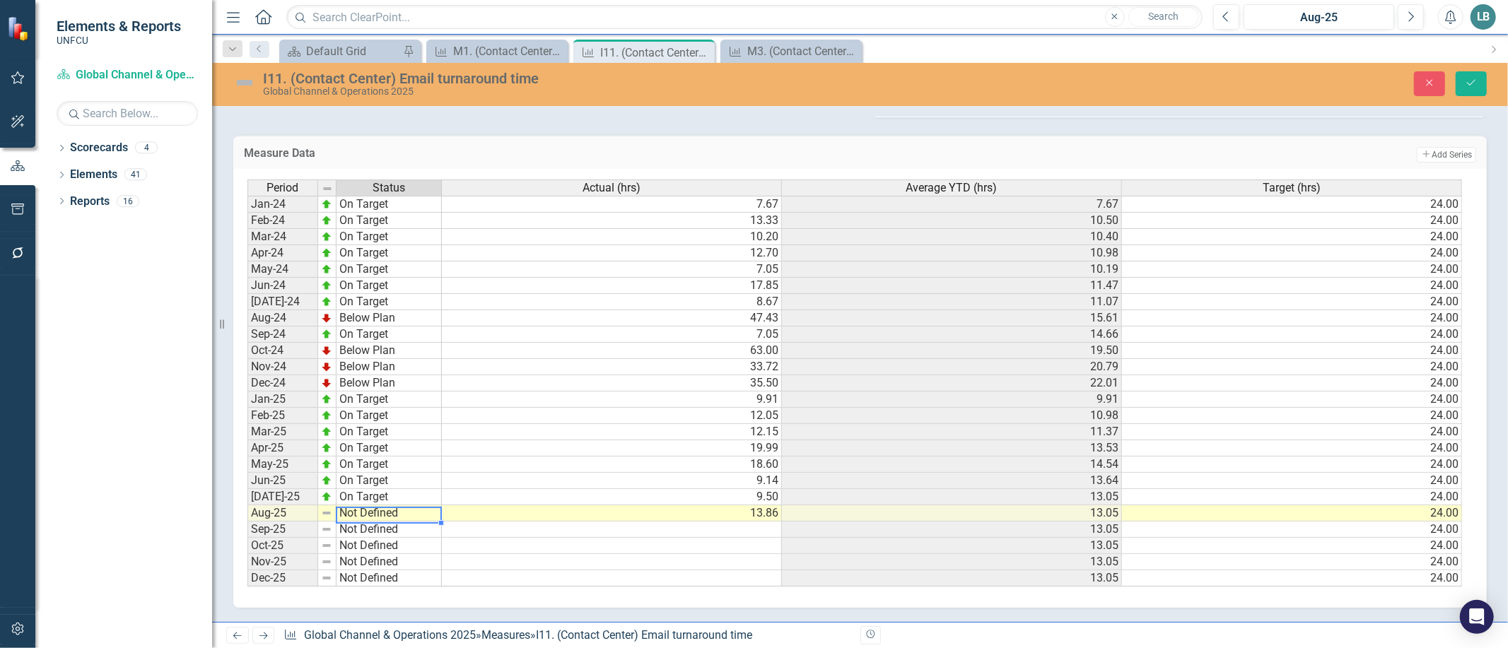
click at [396, 506] on td "Not Defined" at bounding box center [389, 514] width 105 height 16
click at [378, 434] on div "Period Status Actual (hrs) Average YTD (hrs) Target (hrs) Jan-24 On Target 7.67…" at bounding box center [855, 384] width 1215 height 408
click at [1474, 81] on icon "submit" at bounding box center [1471, 83] width 8 height 6
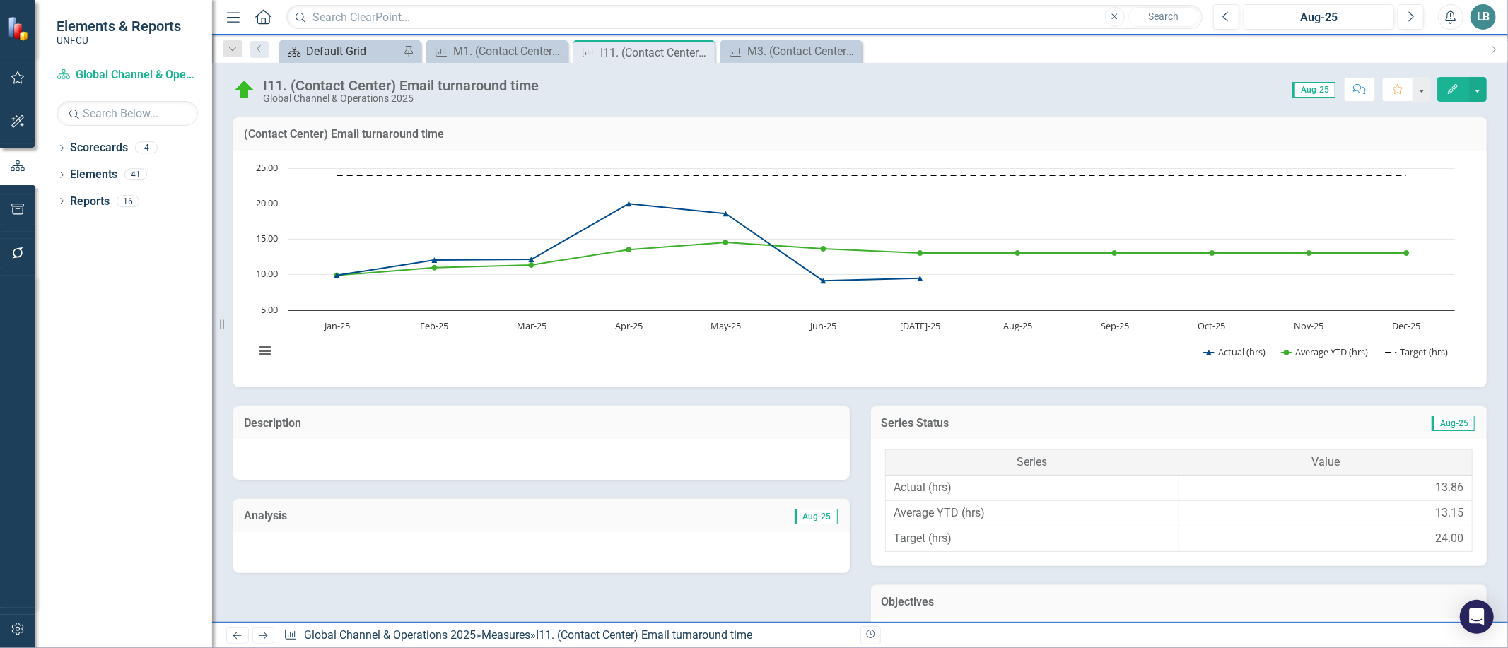
click at [349, 48] on div "Default Grid" at bounding box center [352, 51] width 93 height 18
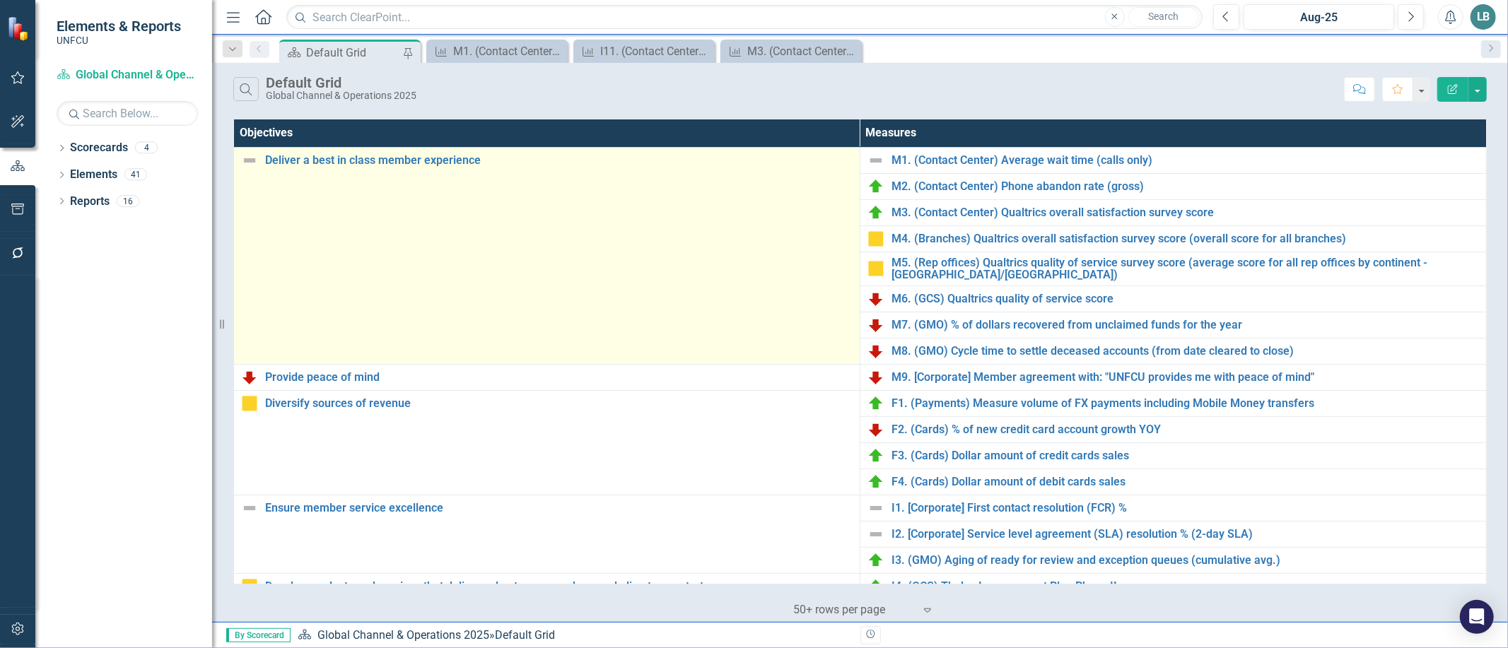
scroll to position [358, 0]
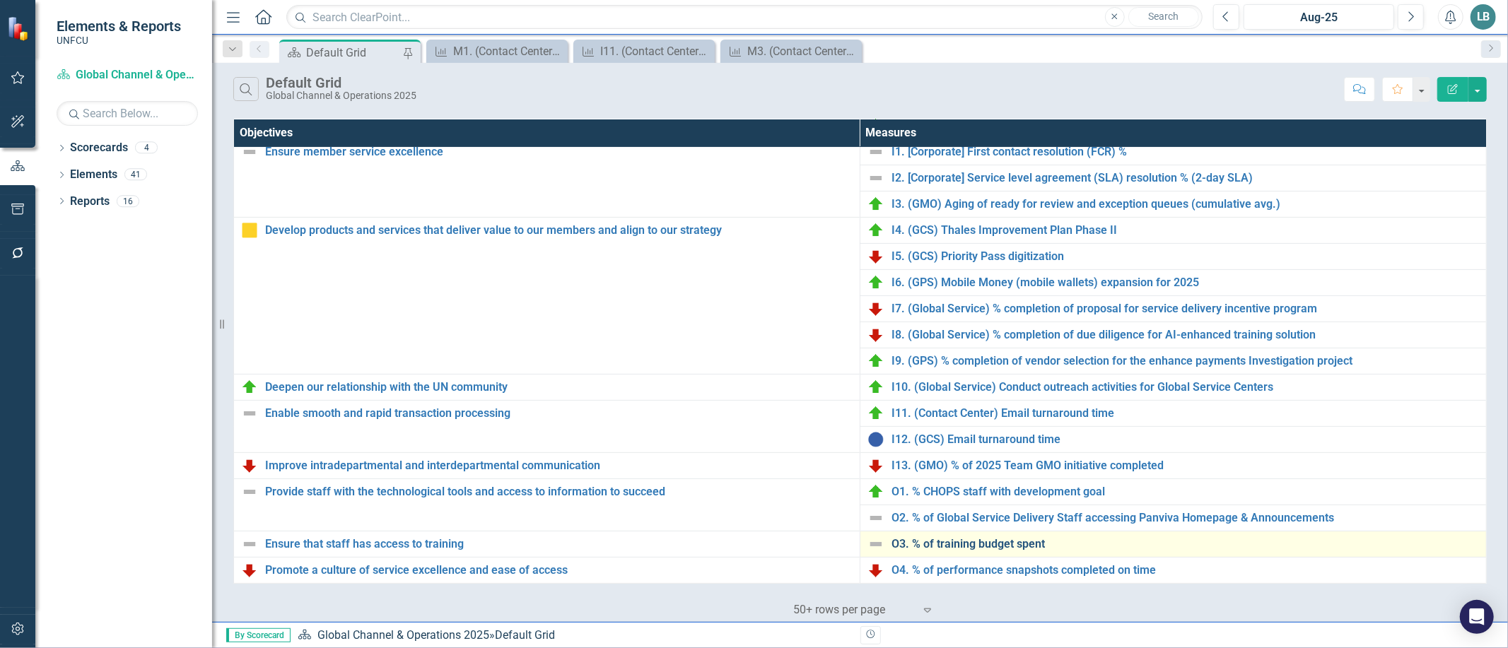
click at [969, 550] on link "O3. % of training budget spent" at bounding box center [1186, 544] width 588 height 13
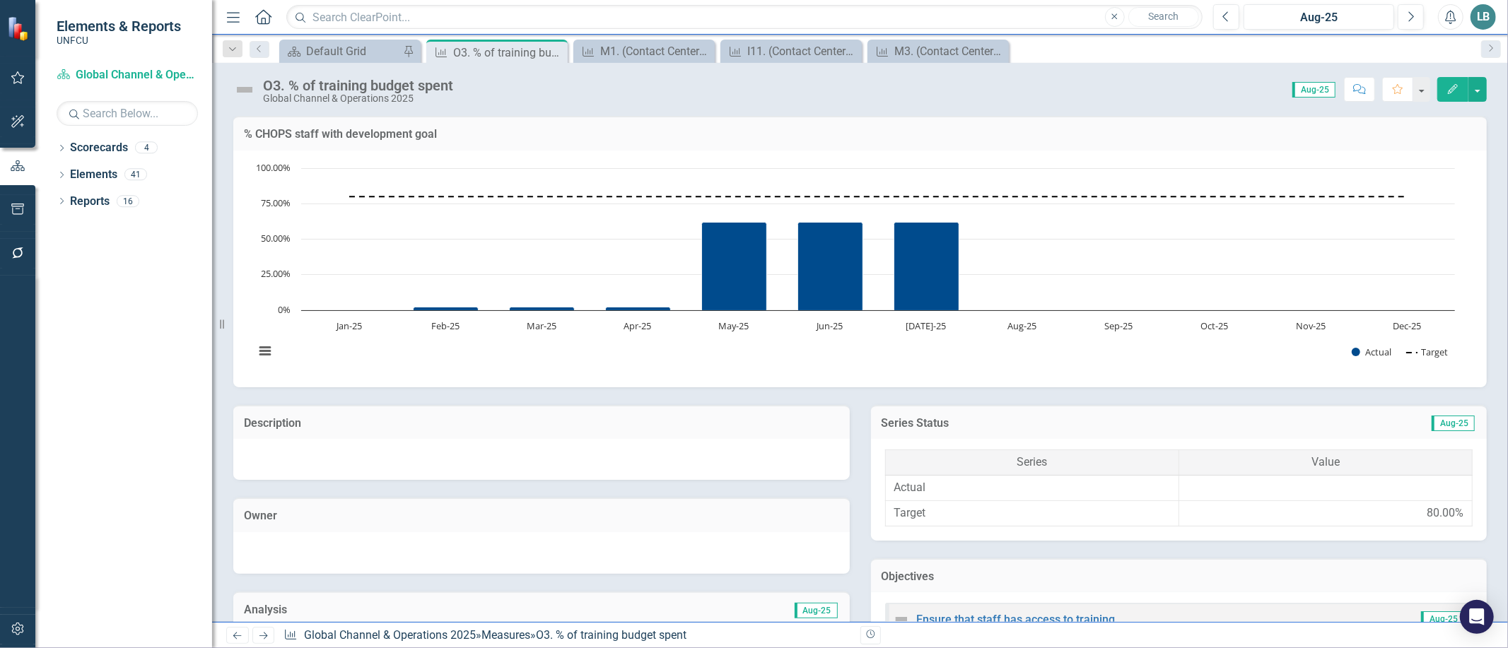
scroll to position [557, 0]
